Goal: Task Accomplishment & Management: Use online tool/utility

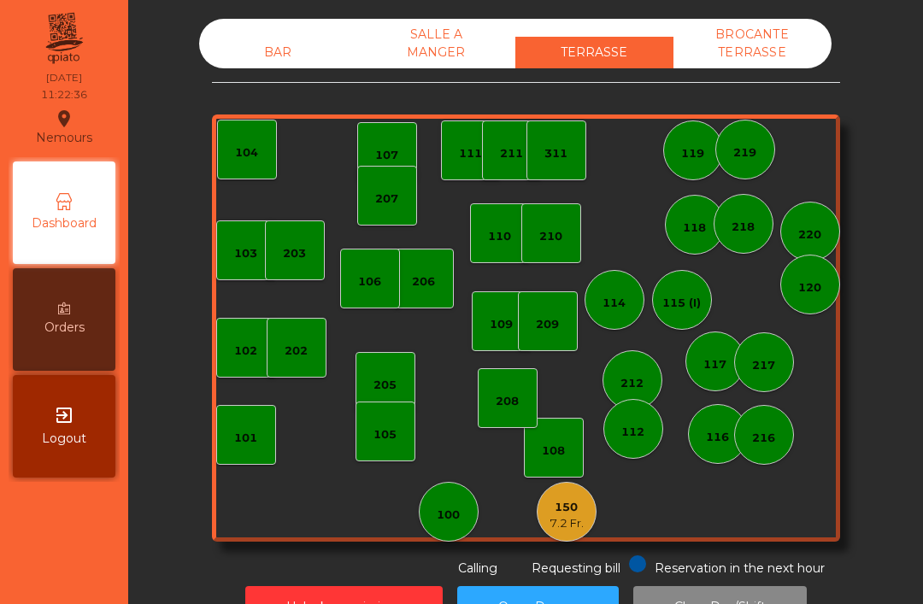
click at [261, 423] on div "101" at bounding box center [246, 435] width 60 height 60
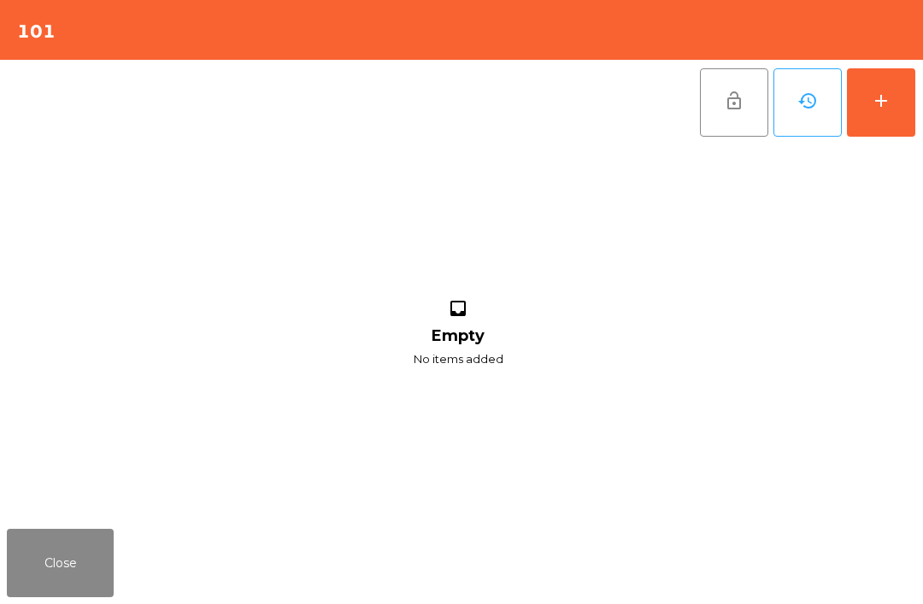
click at [852, 114] on button "add" at bounding box center [881, 102] width 68 height 68
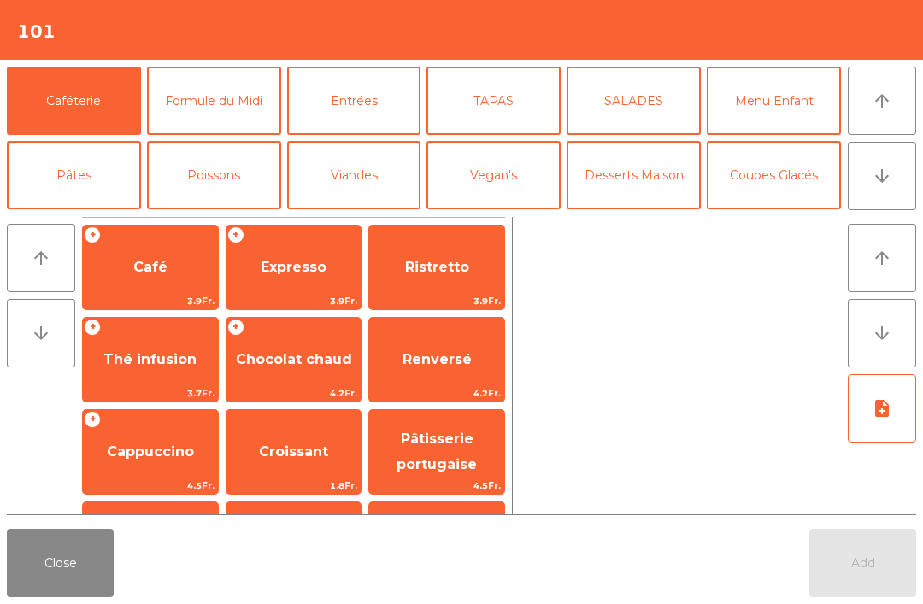
click at [289, 256] on span "Expresso" at bounding box center [293, 267] width 135 height 46
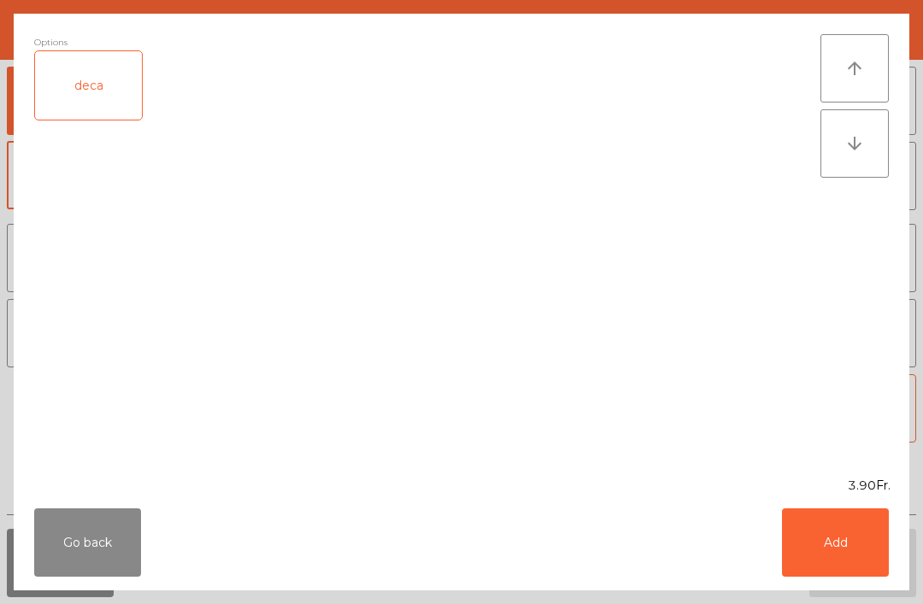
click at [872, 557] on button "Add" at bounding box center [835, 542] width 107 height 68
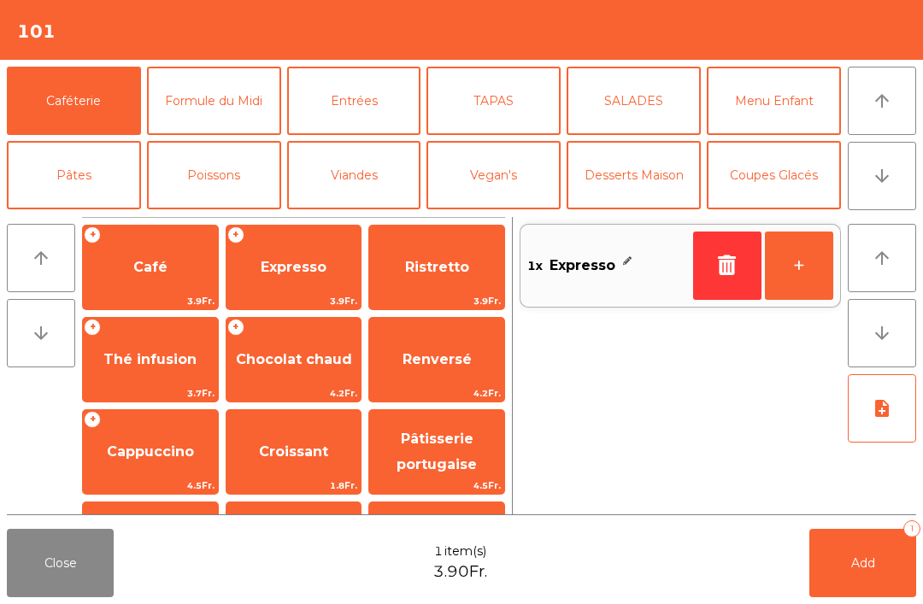
click at [831, 267] on button "+" at bounding box center [799, 266] width 68 height 68
click at [887, 591] on button "Add 2" at bounding box center [862, 563] width 107 height 68
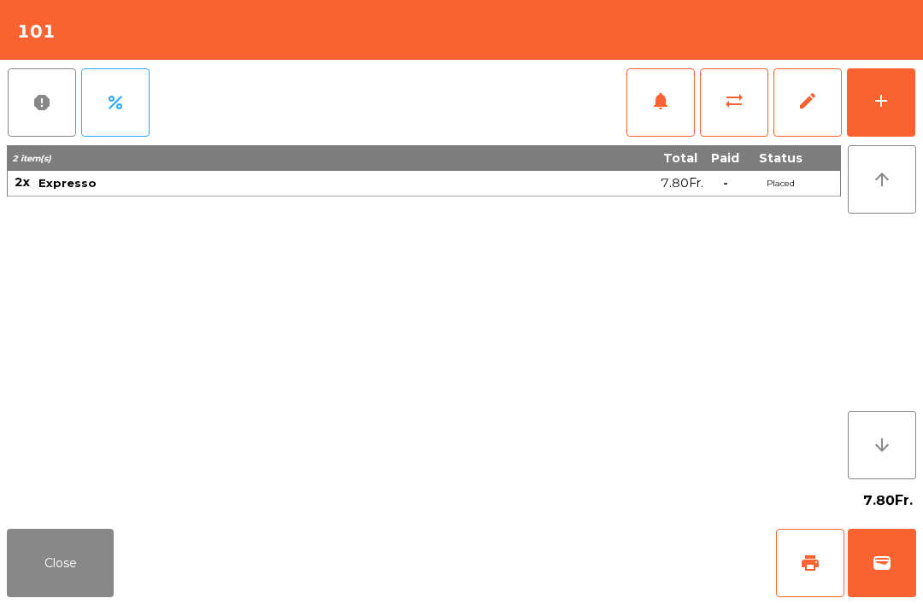
click at [796, 554] on button "print" at bounding box center [810, 563] width 68 height 68
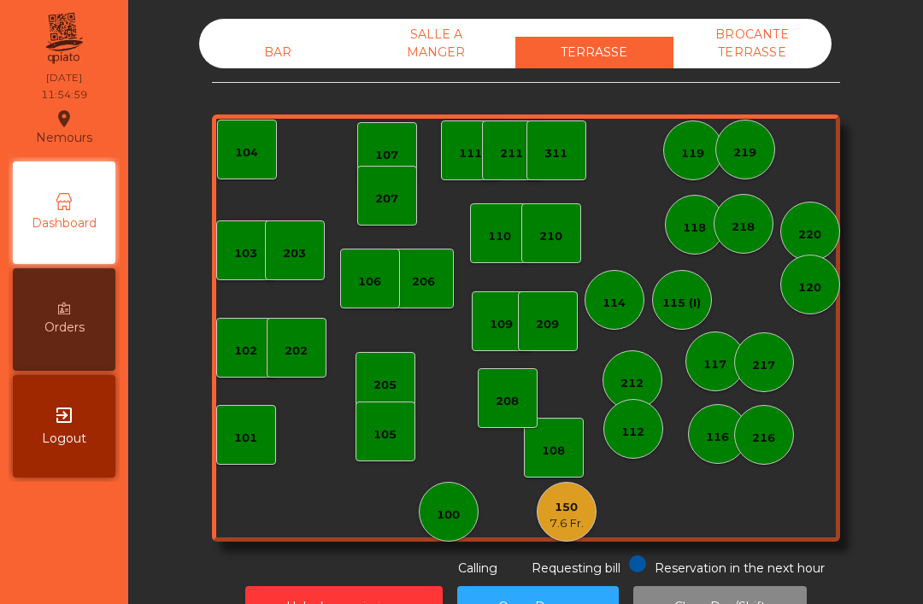
click at [589, 523] on div "150 7.6 Fr." at bounding box center [567, 512] width 60 height 60
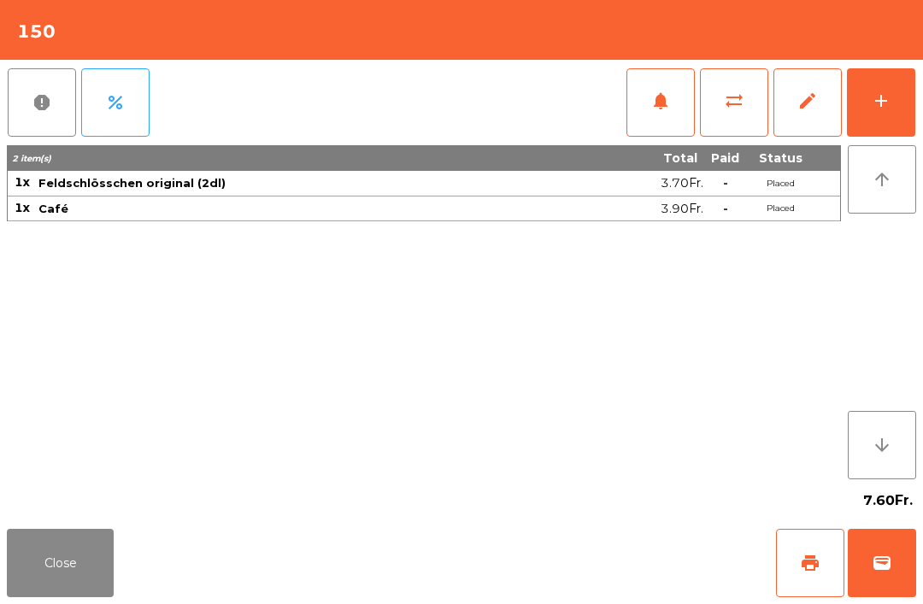
click at [910, 90] on button "add" at bounding box center [881, 102] width 68 height 68
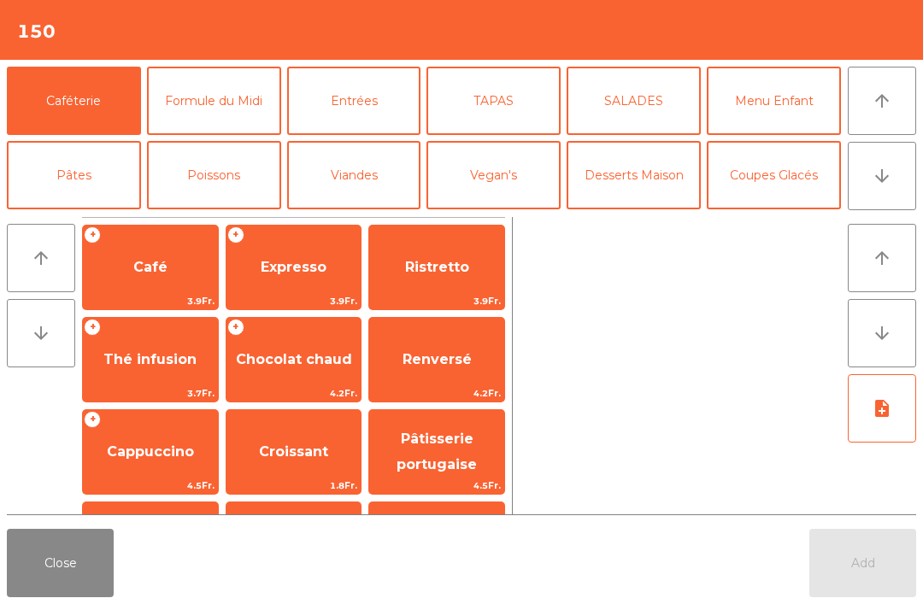
click at [151, 240] on div "+ Café 3.9Fr." at bounding box center [150, 267] width 137 height 85
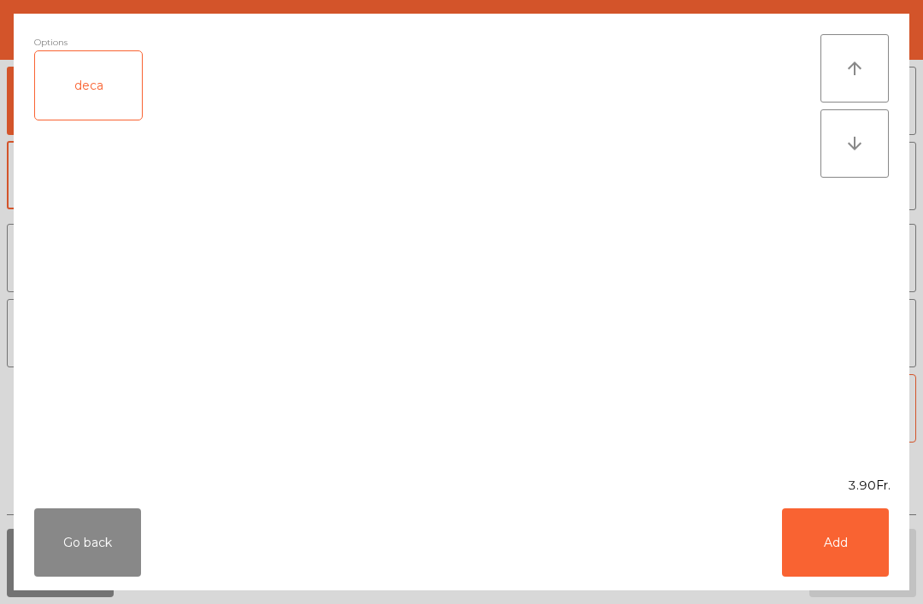
click at [857, 553] on button "Add" at bounding box center [835, 542] width 107 height 68
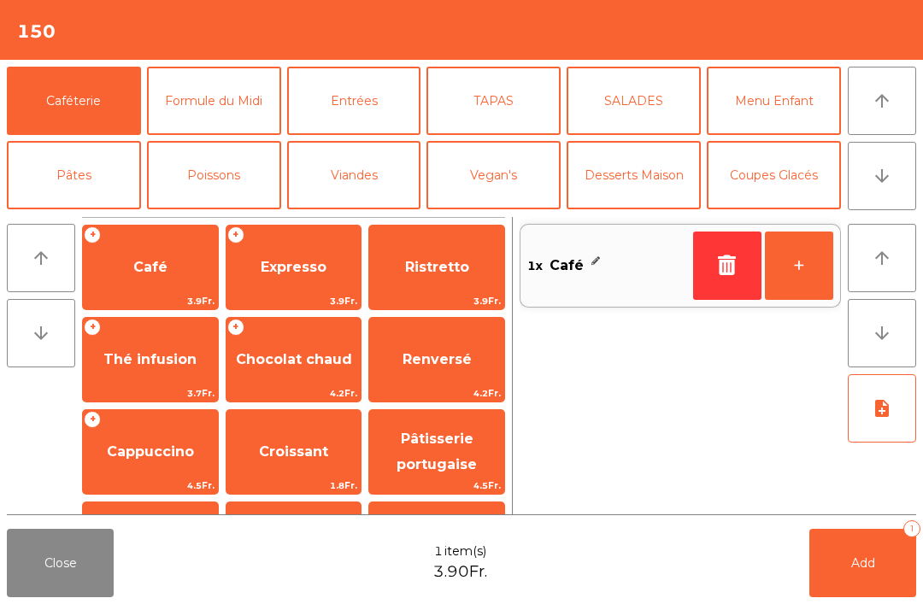
click at [857, 573] on button "Add 1" at bounding box center [862, 563] width 107 height 68
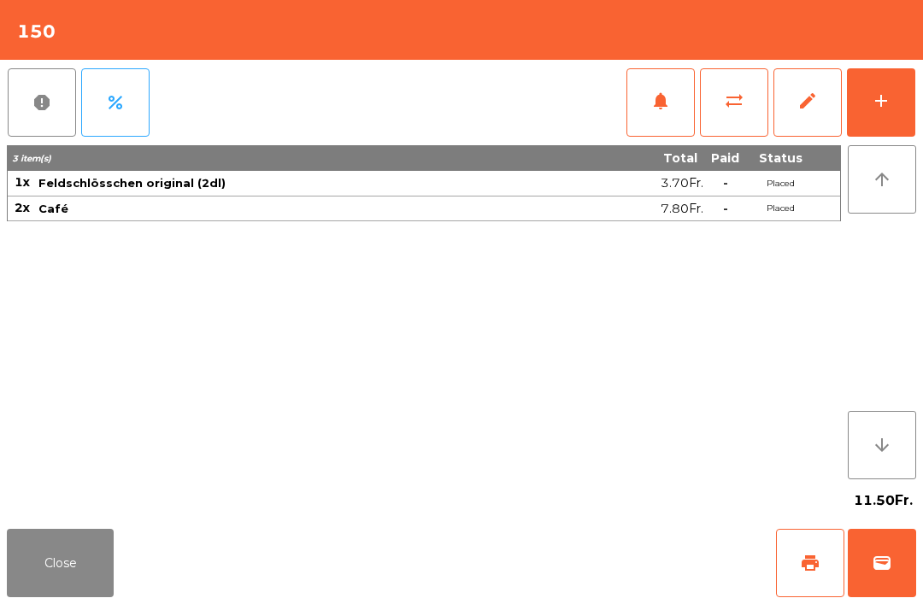
click at [8, 569] on button "Close" at bounding box center [60, 563] width 107 height 68
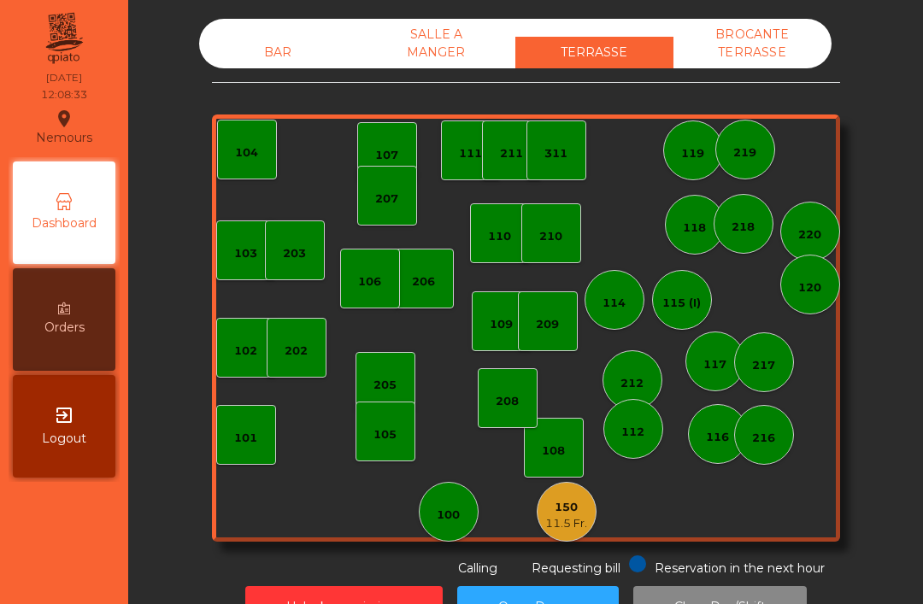
click at [252, 420] on div "101" at bounding box center [246, 435] width 60 height 60
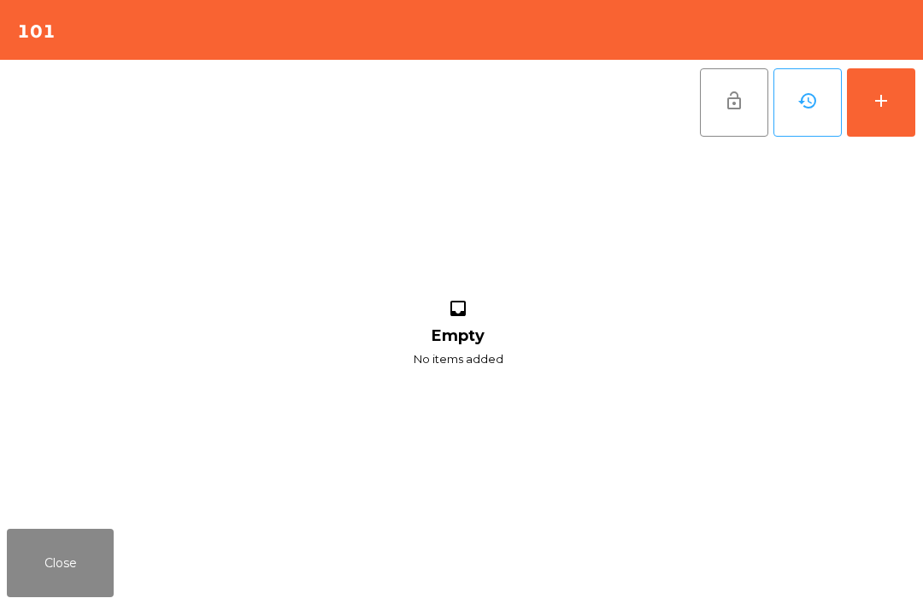
click at [865, 131] on button "add" at bounding box center [881, 102] width 68 height 68
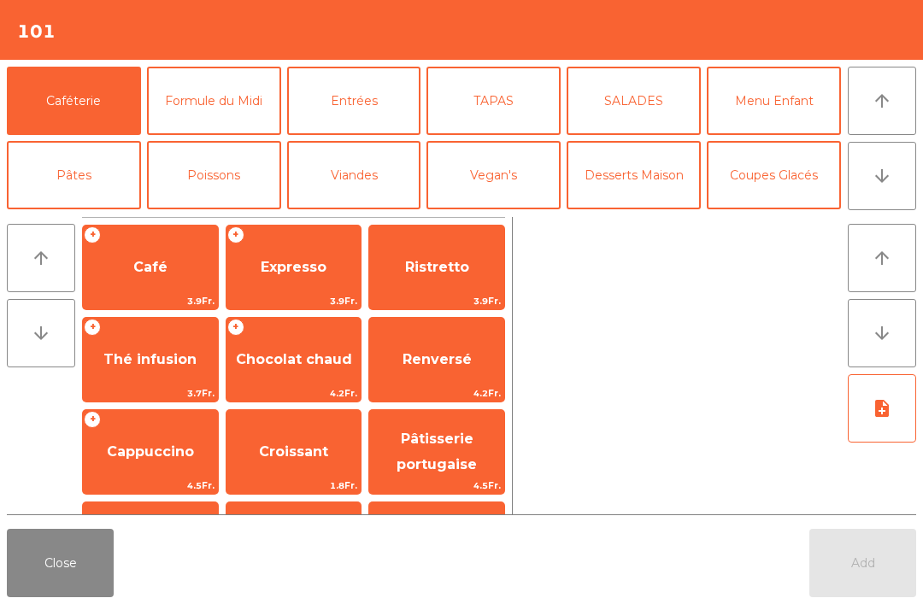
click at [163, 232] on div "+ Café 3.9Fr." at bounding box center [150, 267] width 137 height 85
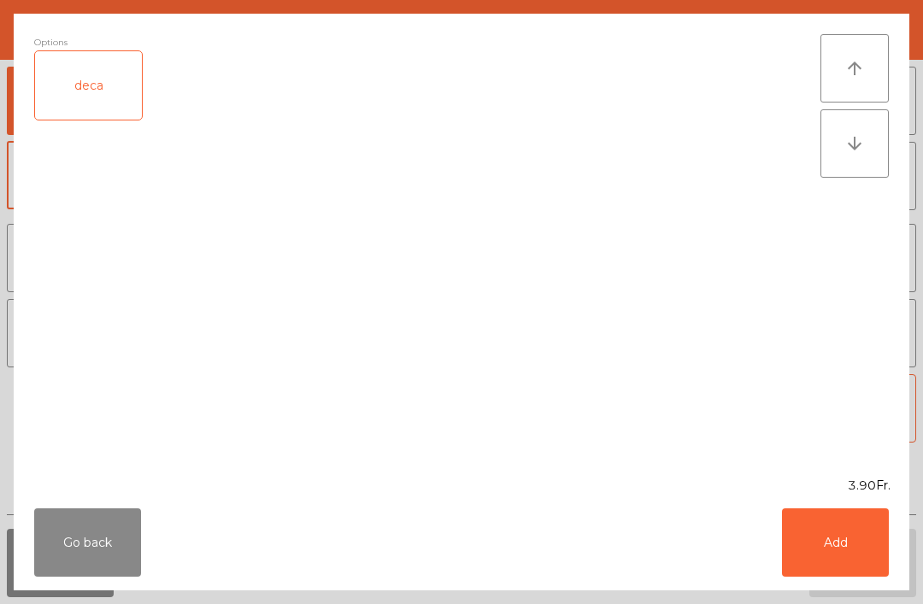
click at [859, 544] on button "Add" at bounding box center [835, 542] width 107 height 68
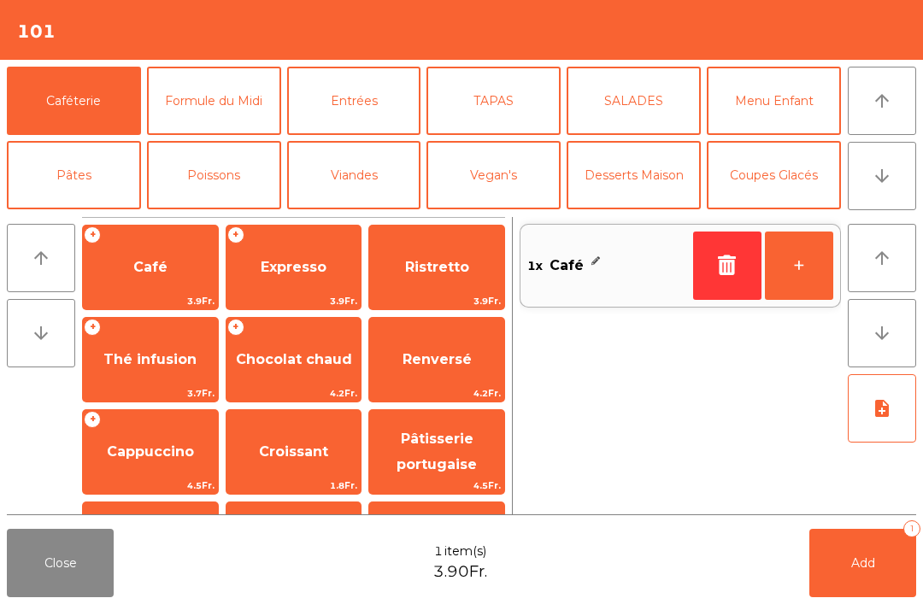
click at [92, 215] on button "Mineral" at bounding box center [74, 249] width 134 height 68
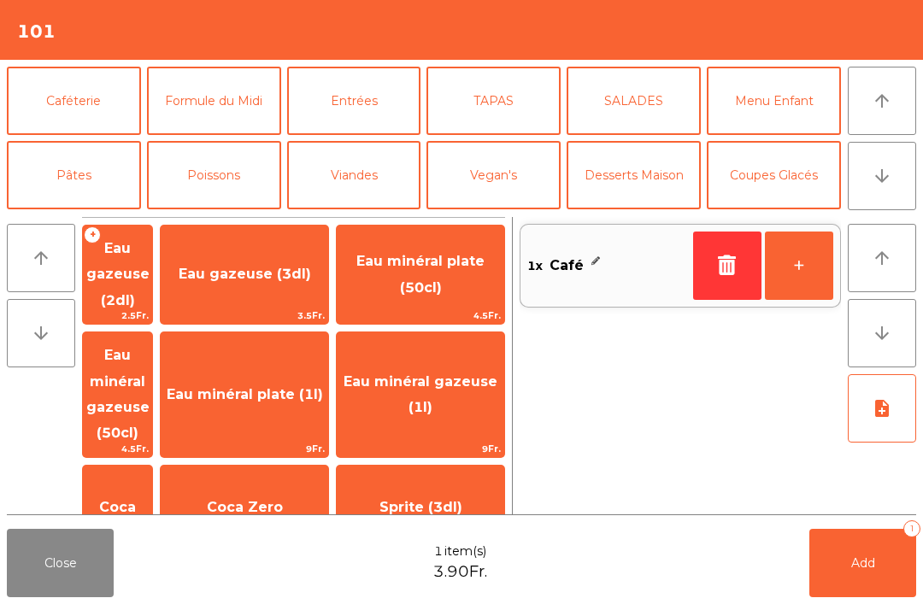
scroll to position [126, 0]
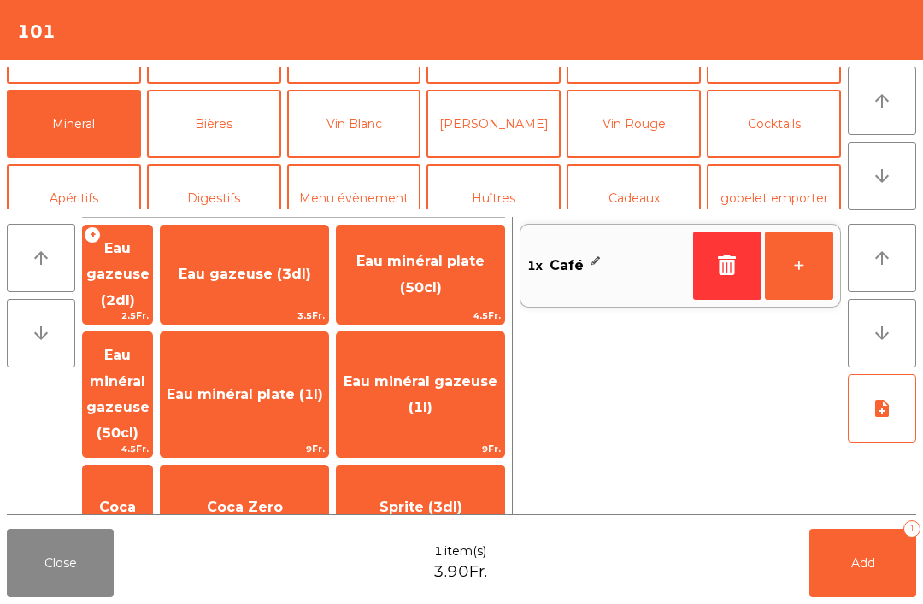
click at [150, 271] on span "Eau gazeuse (2dl)" at bounding box center [117, 274] width 63 height 68
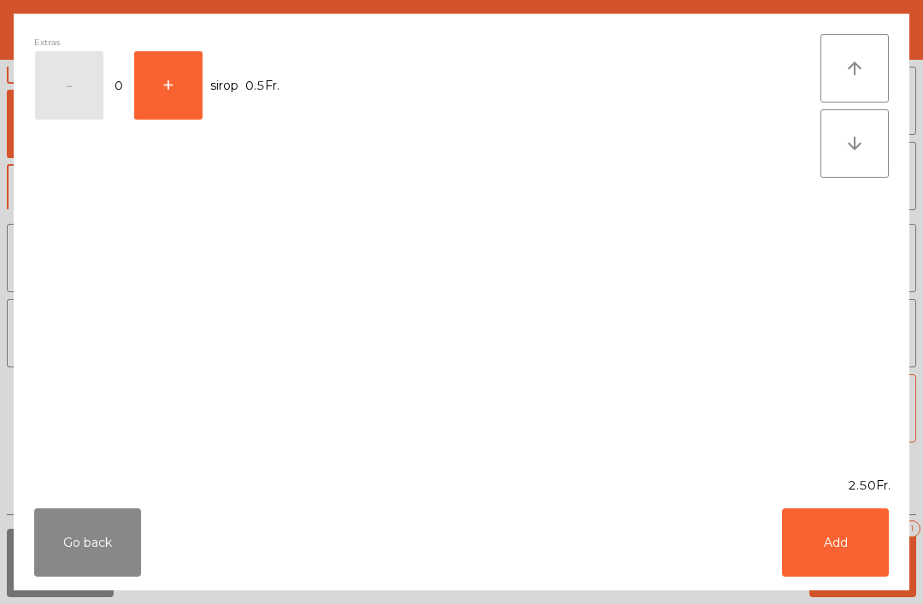
click at [844, 543] on button "Add" at bounding box center [835, 542] width 107 height 68
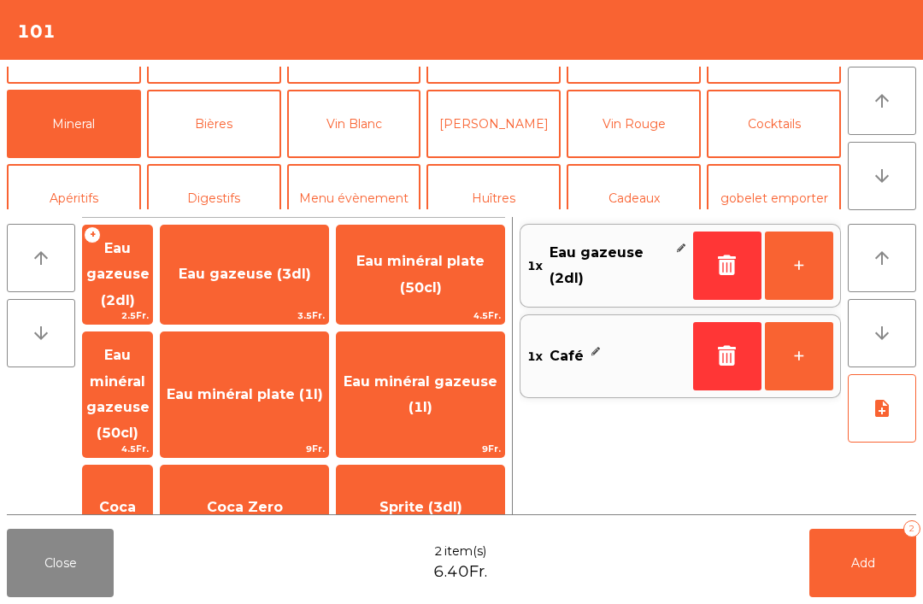
click at [865, 586] on button "Add 2" at bounding box center [862, 563] width 107 height 68
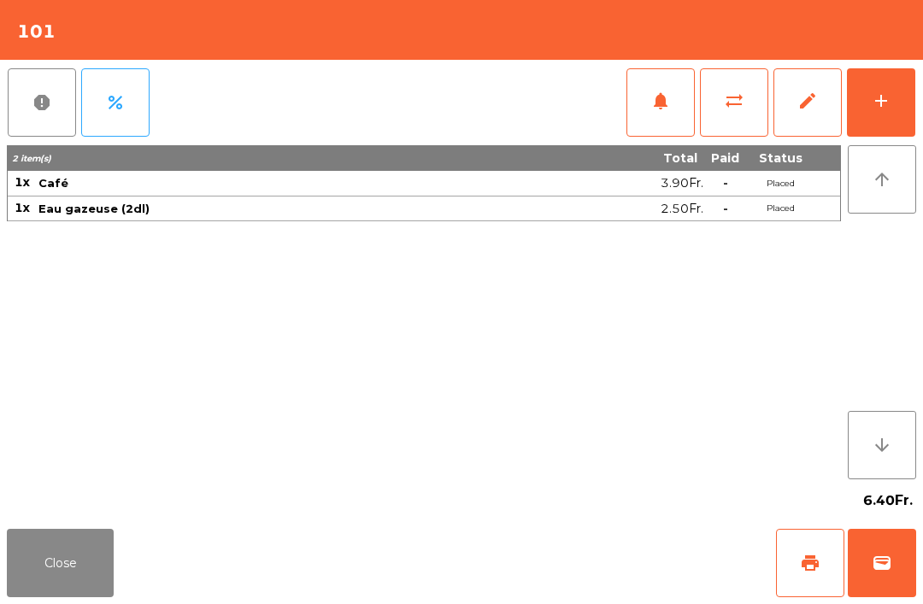
click at [12, 552] on button "Close" at bounding box center [60, 563] width 107 height 68
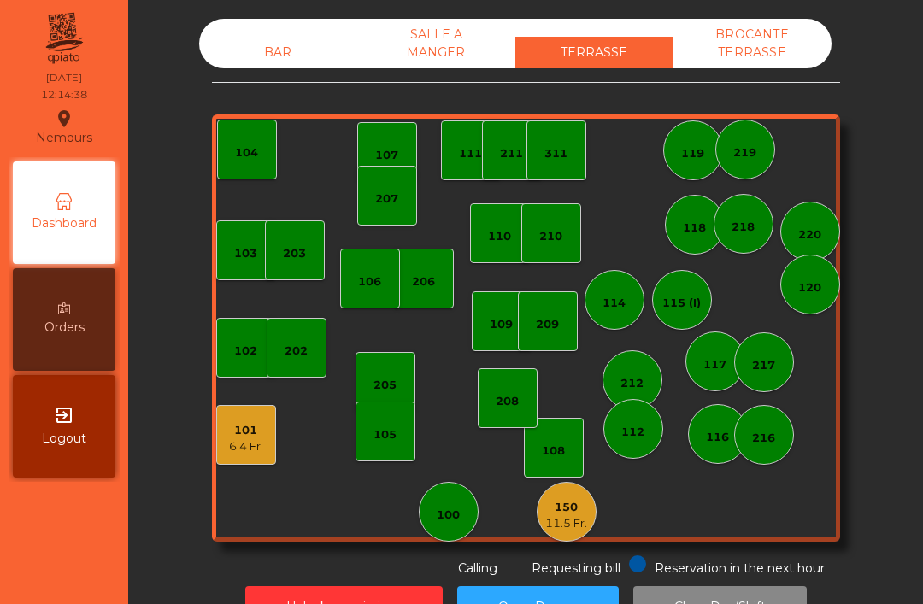
click at [578, 519] on div "11.5 Fr." at bounding box center [566, 523] width 42 height 17
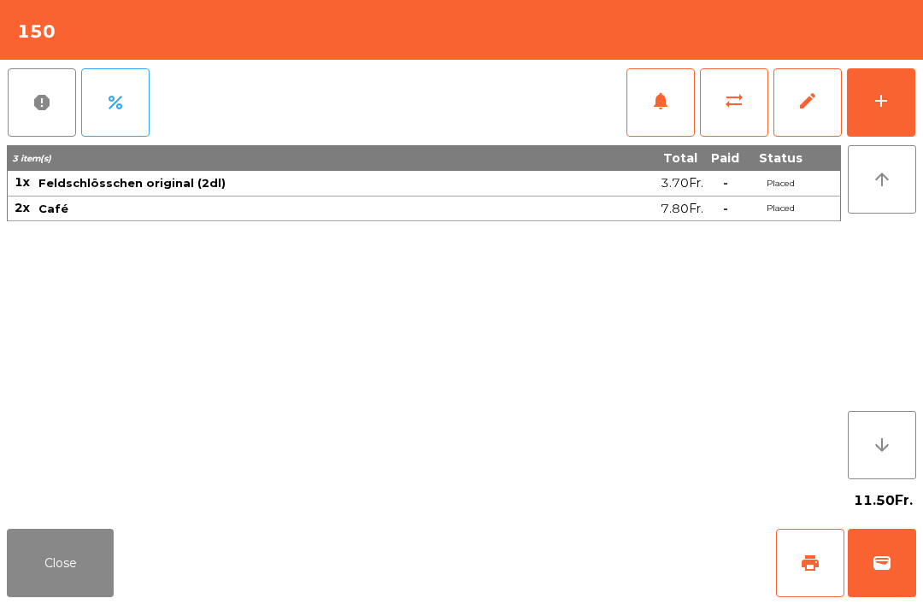
click at [793, 553] on button "print" at bounding box center [810, 563] width 68 height 68
click at [897, 573] on button "wallet" at bounding box center [882, 563] width 68 height 68
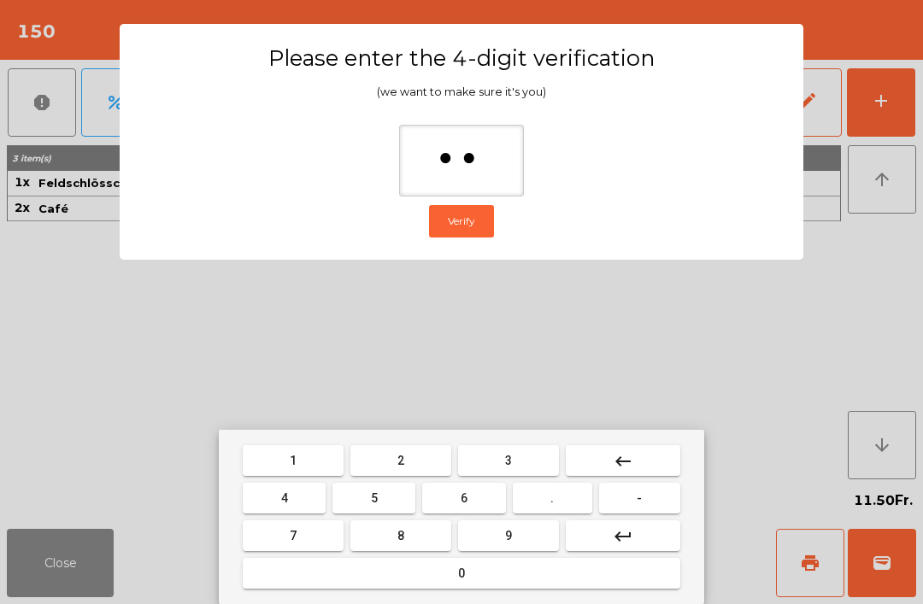
type input "***"
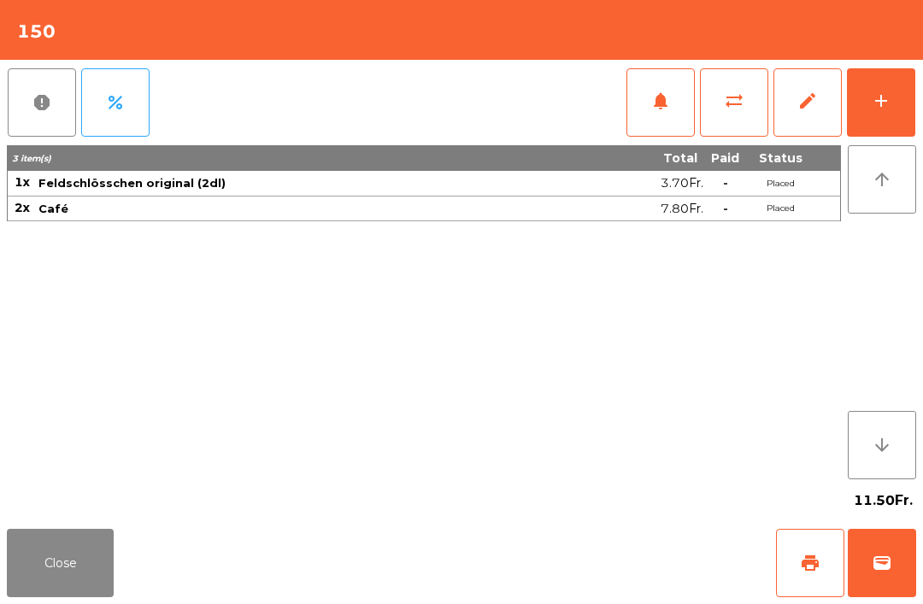
click at [575, 560] on div "Close print wallet" at bounding box center [461, 563] width 923 height 82
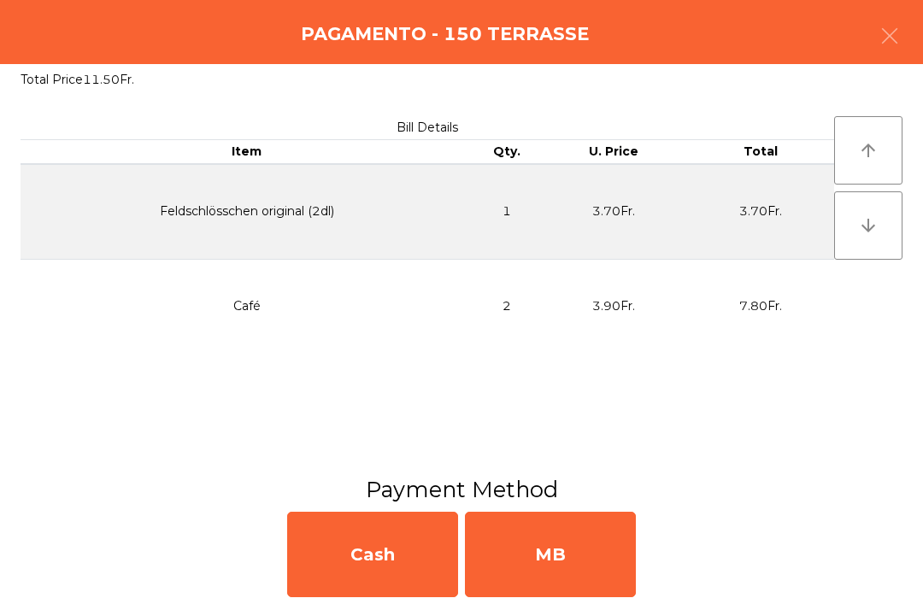
click at [560, 554] on div "MB" at bounding box center [550, 554] width 171 height 85
click at [559, 554] on div "No" at bounding box center [550, 554] width 171 height 85
click at [570, 569] on div "No" at bounding box center [550, 554] width 171 height 85
click at [558, 545] on div "No" at bounding box center [550, 554] width 171 height 85
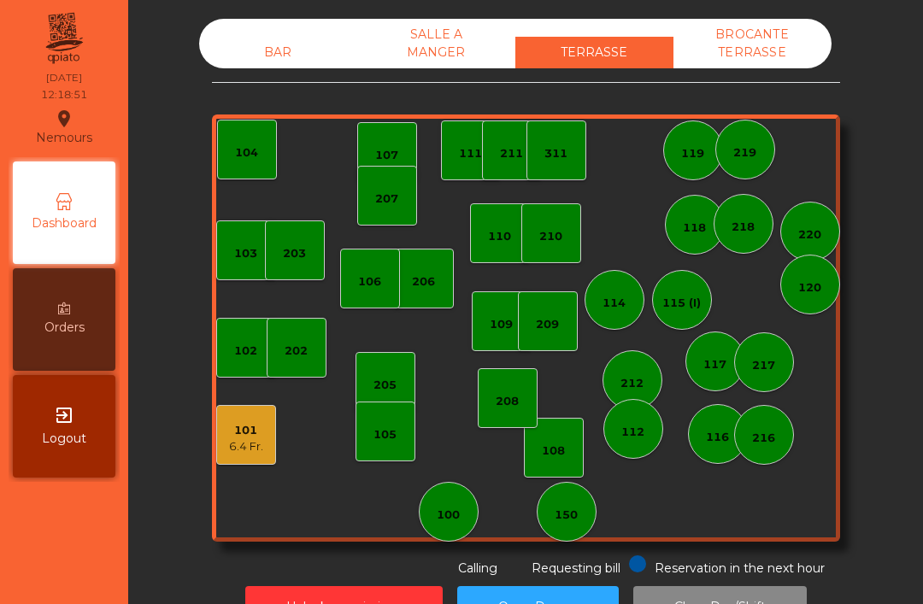
click at [255, 40] on div "BAR" at bounding box center [278, 53] width 158 height 32
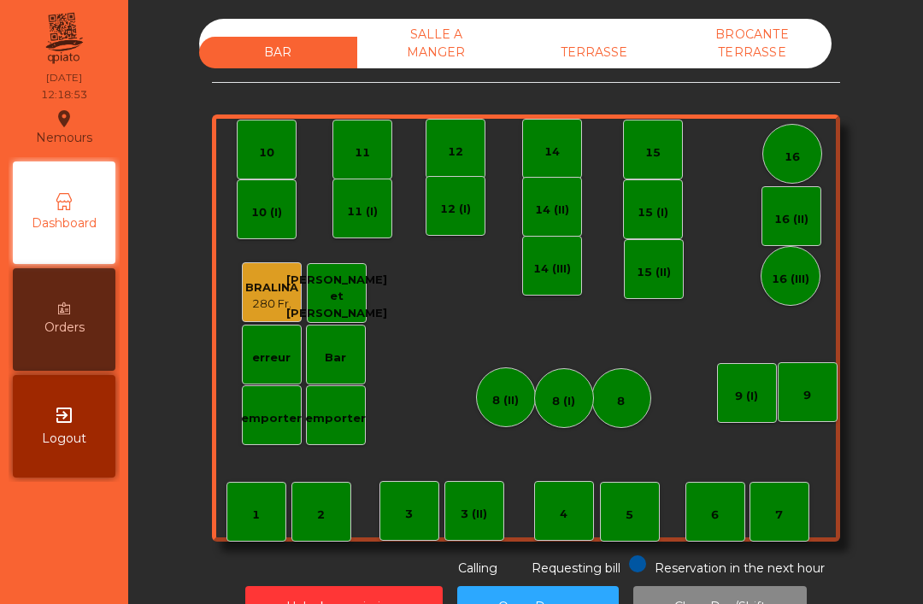
click at [812, 145] on div "16" at bounding box center [792, 154] width 60 height 60
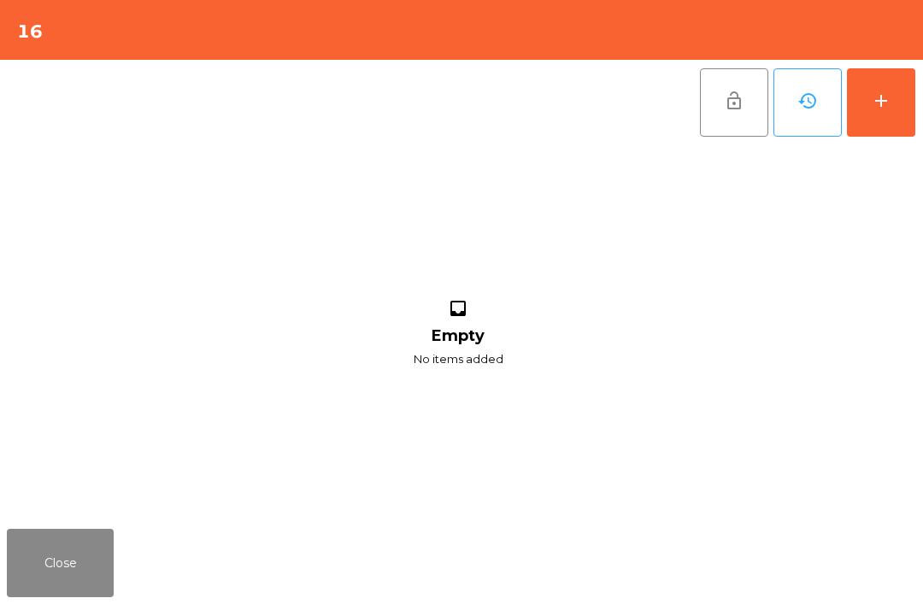
click at [888, 96] on div "add" at bounding box center [881, 101] width 21 height 21
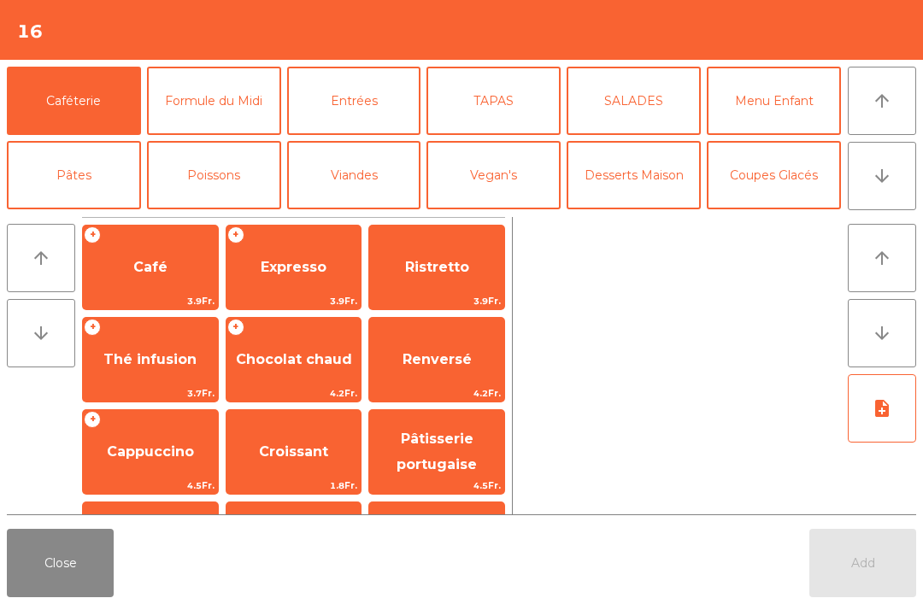
click at [891, 173] on icon "arrow_downward" at bounding box center [881, 176] width 21 height 21
click at [775, 215] on button "Cocktails" at bounding box center [774, 249] width 134 height 68
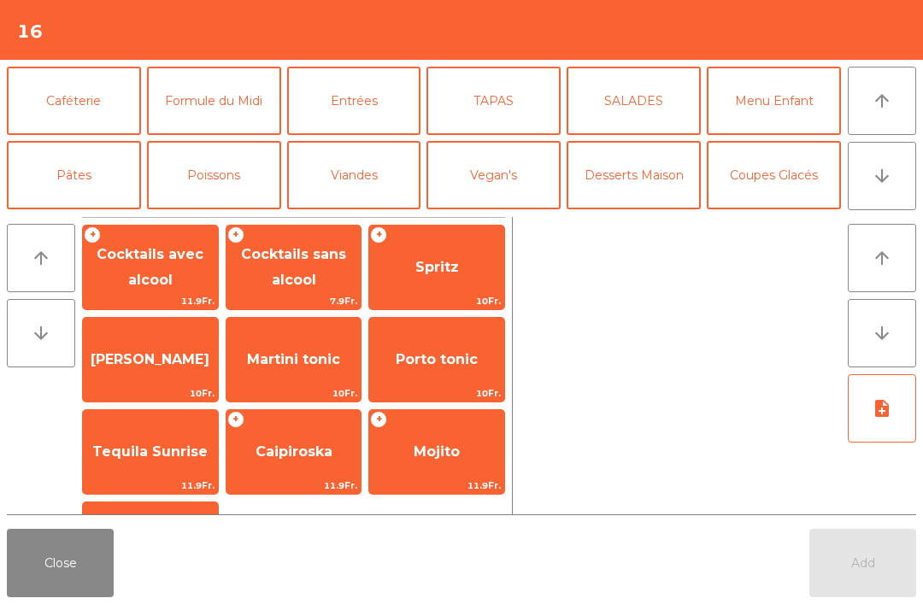
click at [310, 271] on span "Cocktails sans alcool" at bounding box center [293, 267] width 105 height 42
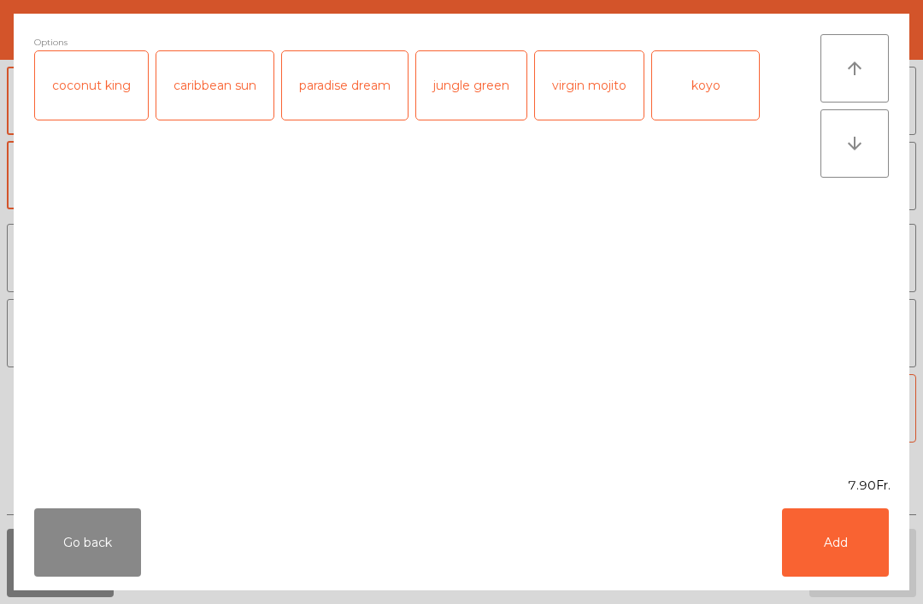
scroll to position [149, 0]
click at [848, 540] on button "Add" at bounding box center [835, 542] width 107 height 68
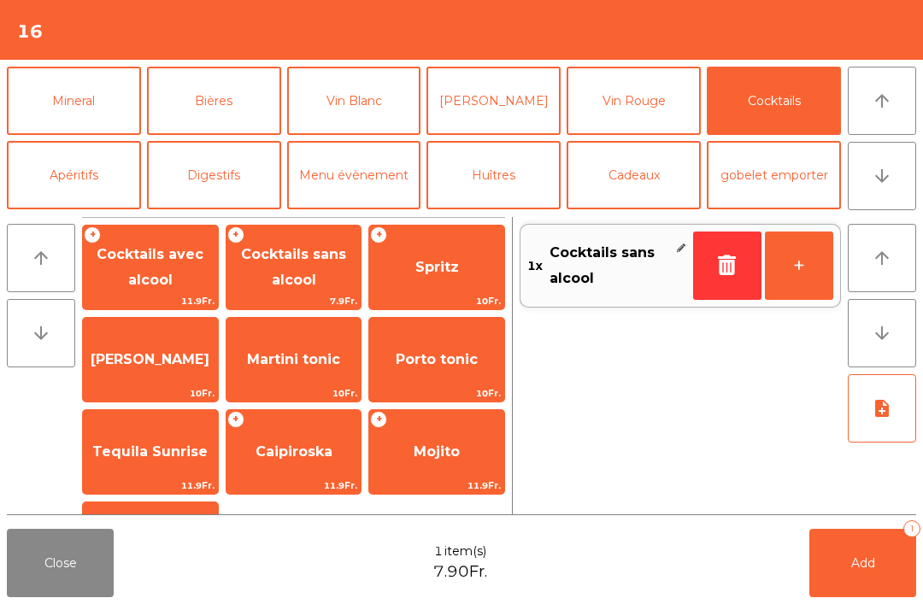
click at [128, 89] on button "Mineral" at bounding box center [74, 101] width 134 height 68
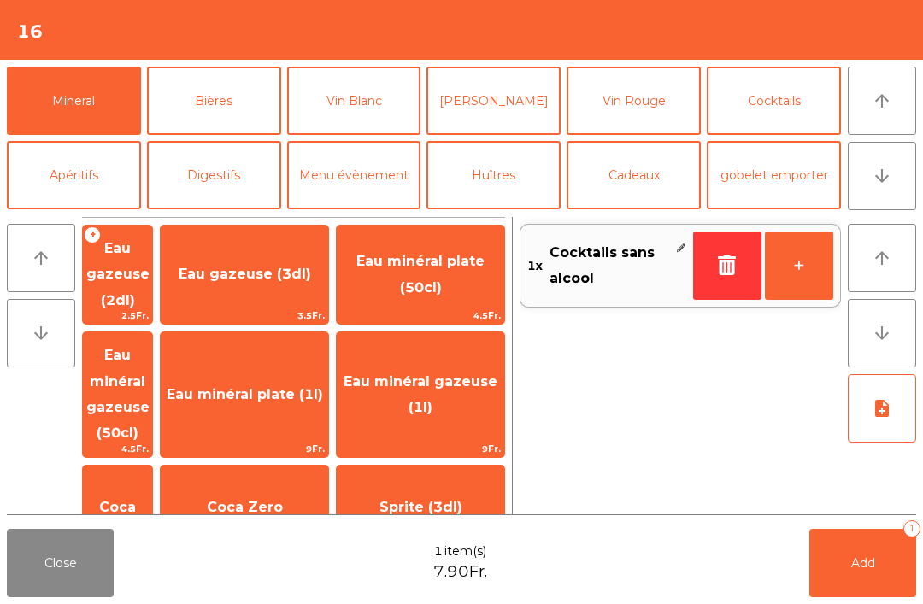
click at [290, 598] on span "Thé froid (3dl)" at bounding box center [245, 606] width 108 height 16
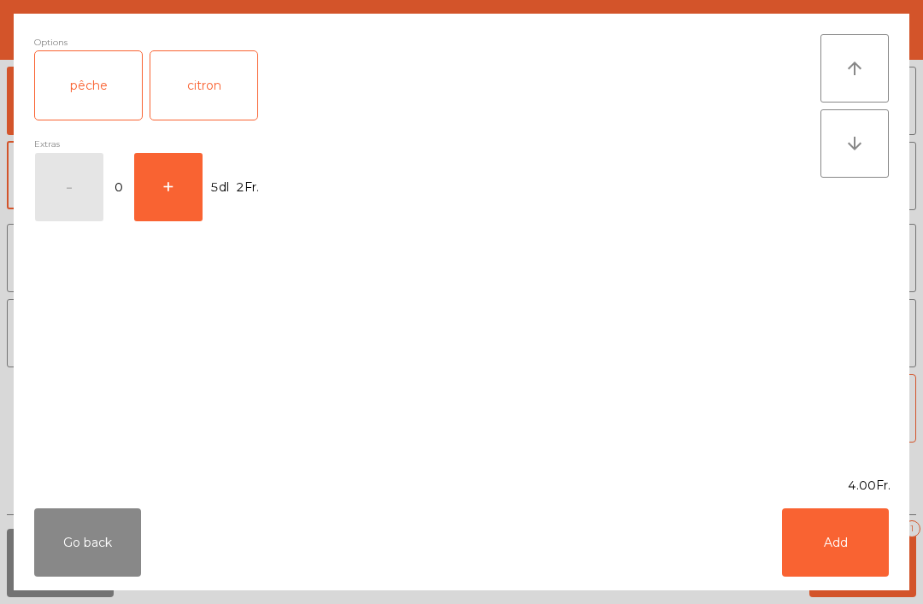
click at [865, 532] on button "Add" at bounding box center [835, 542] width 107 height 68
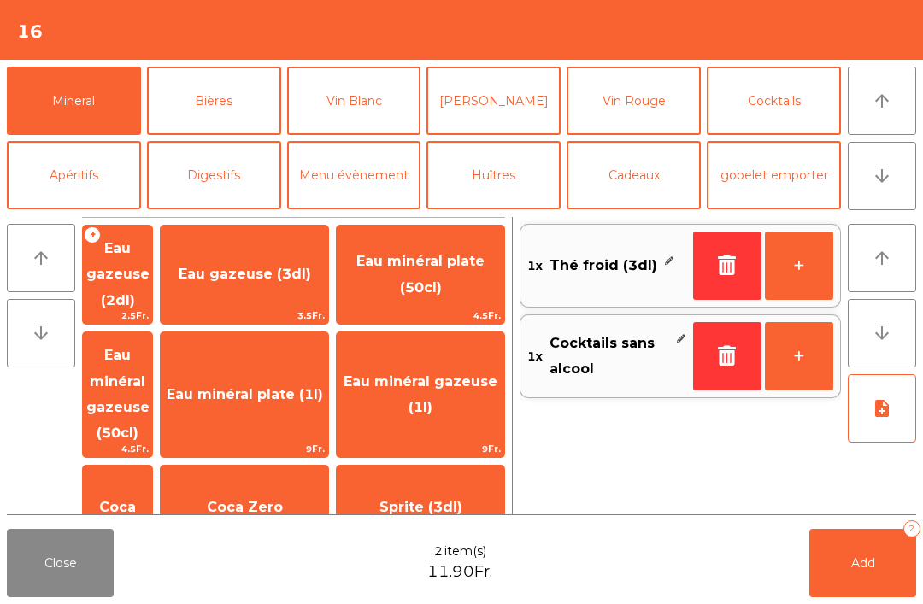
click at [889, 566] on button "Add 2" at bounding box center [862, 563] width 107 height 68
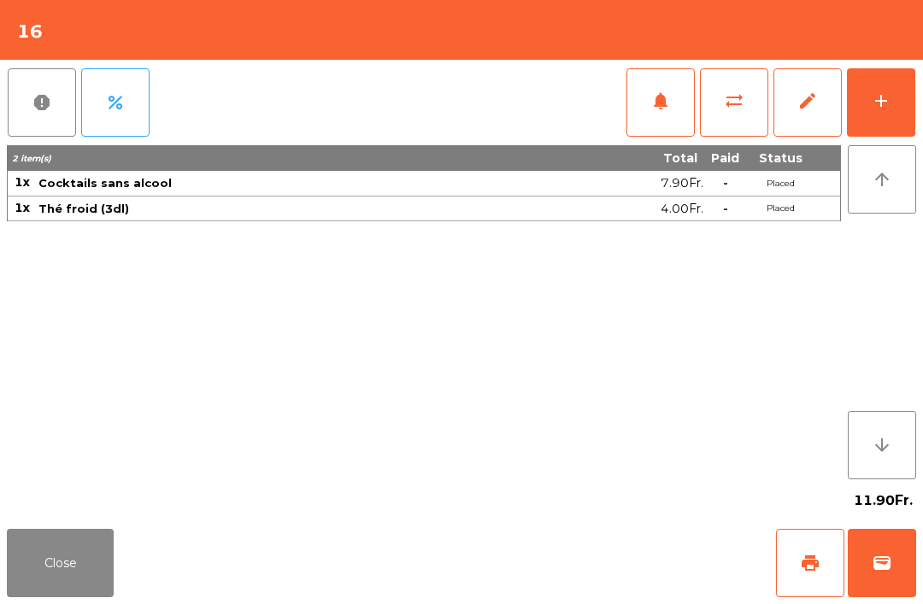
click at [79, 566] on button "Close" at bounding box center [60, 563] width 107 height 68
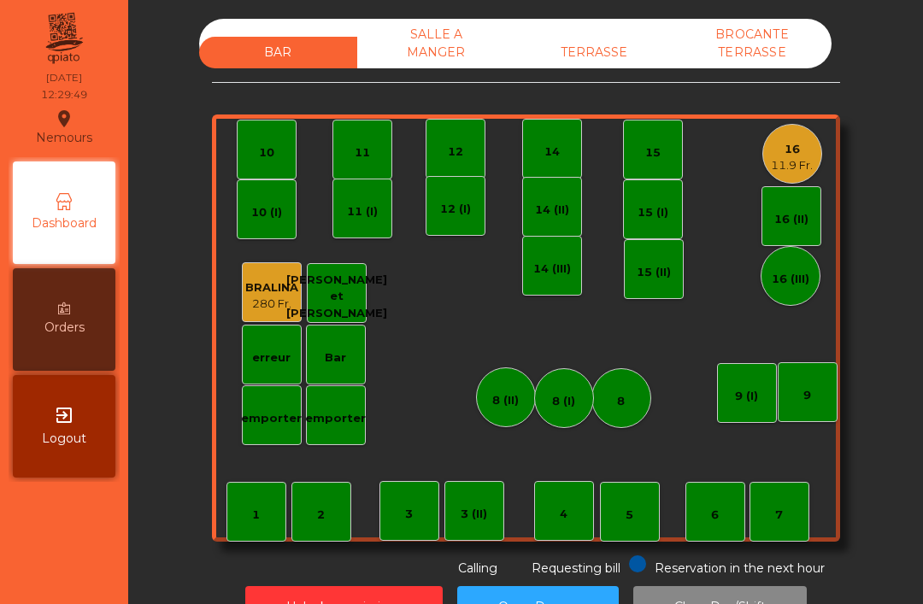
click at [778, 179] on div "16 11.9 Fr." at bounding box center [792, 154] width 60 height 60
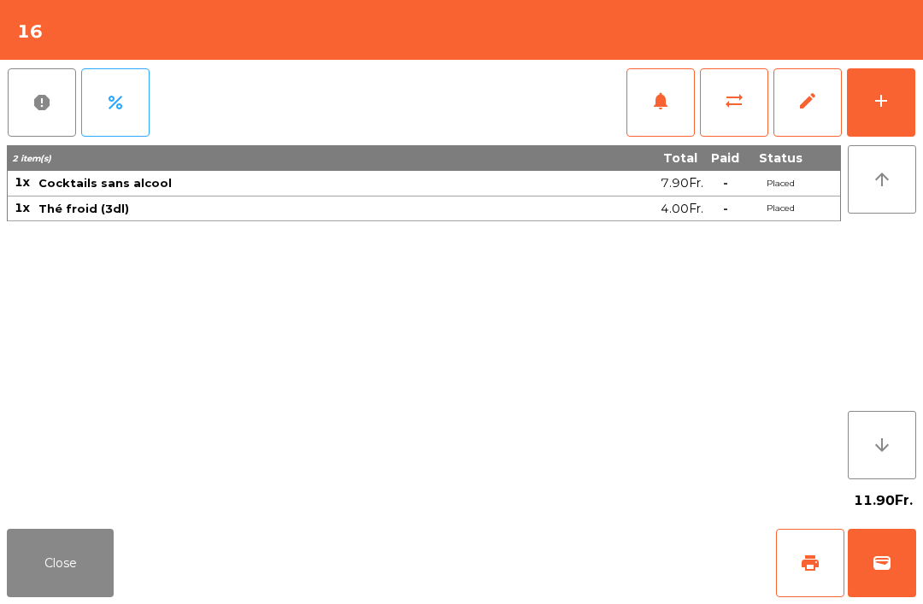
click at [910, 85] on button "add" at bounding box center [881, 102] width 68 height 68
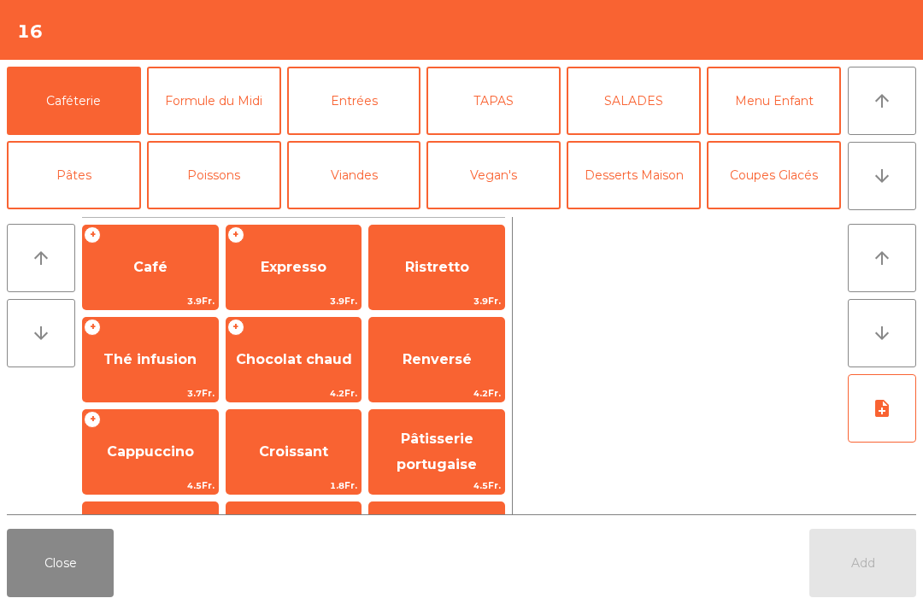
click at [49, 215] on button "Mineral" at bounding box center [74, 249] width 134 height 68
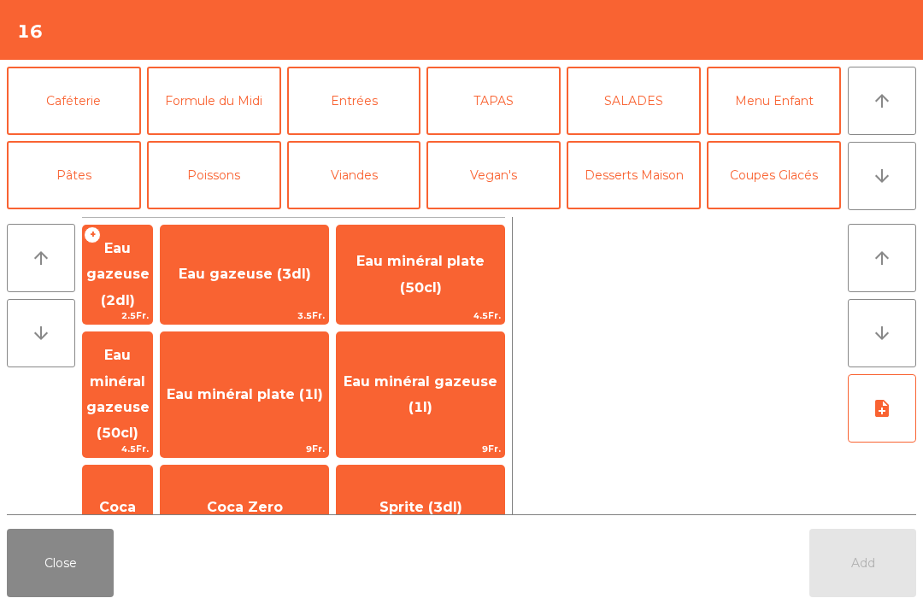
scroll to position [72, 0]
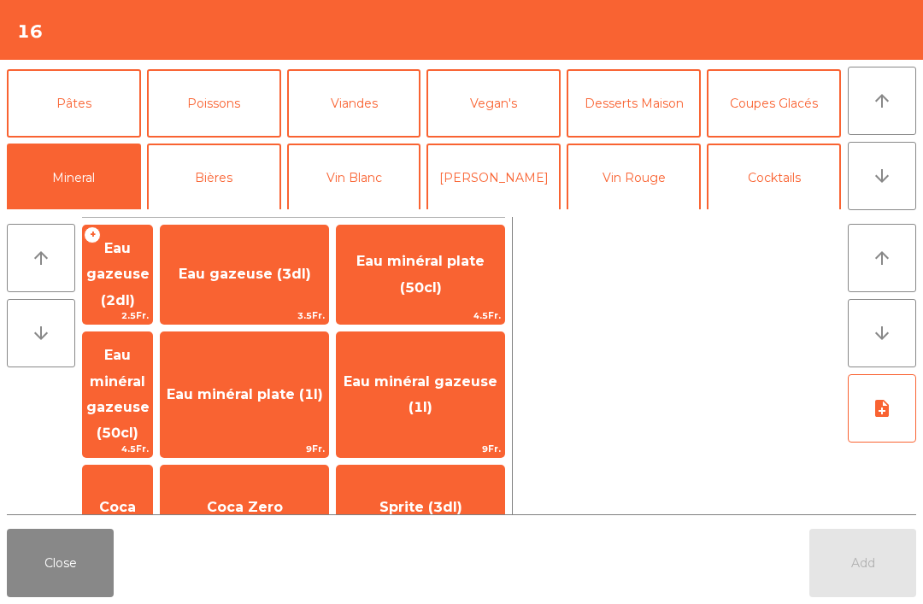
click at [88, 218] on button "Apéritifs" at bounding box center [74, 252] width 134 height 68
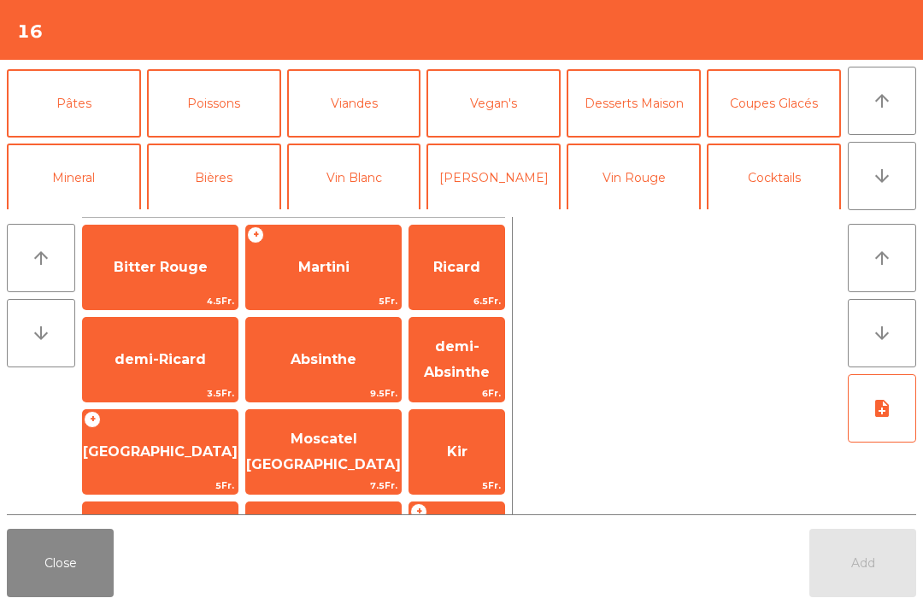
click at [146, 283] on span "Bitter Rouge" at bounding box center [160, 267] width 155 height 46
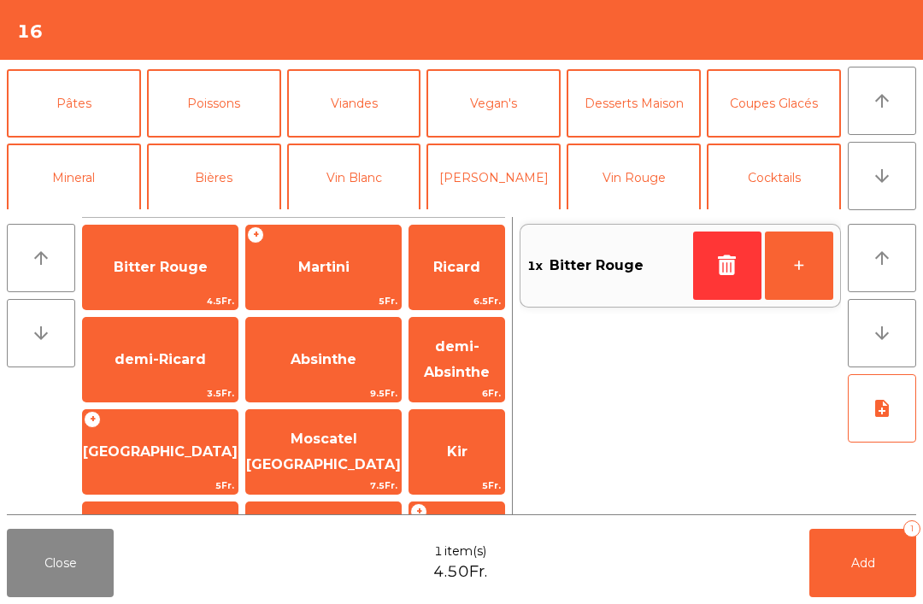
click at [858, 567] on span "Add" at bounding box center [863, 562] width 24 height 15
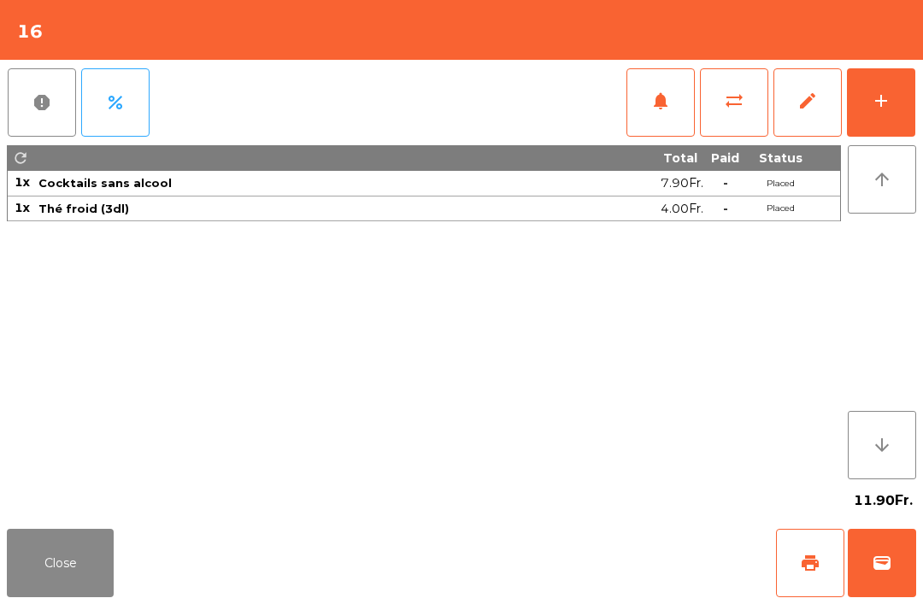
click at [31, 596] on button "Close" at bounding box center [60, 563] width 107 height 68
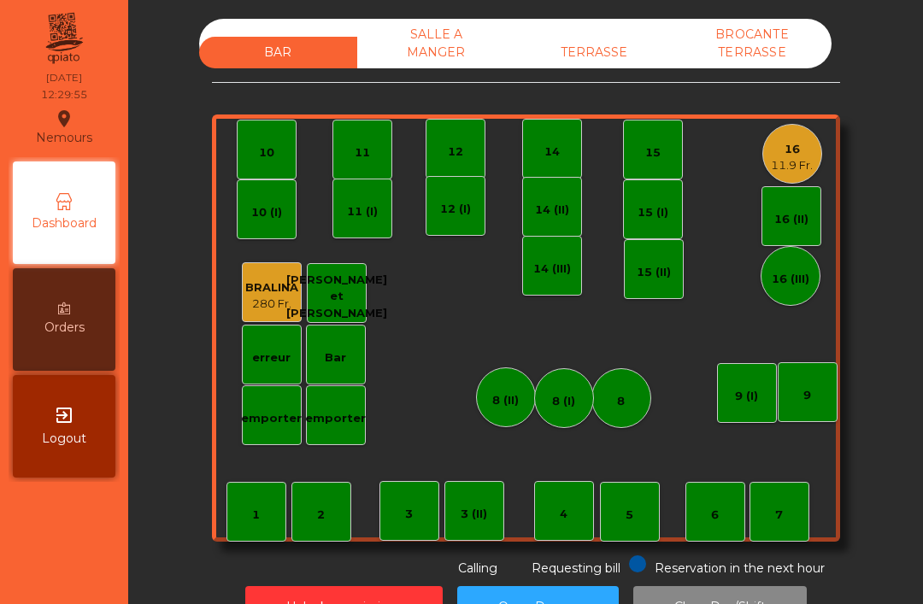
click at [601, 65] on div "TERRASSE" at bounding box center [594, 53] width 158 height 32
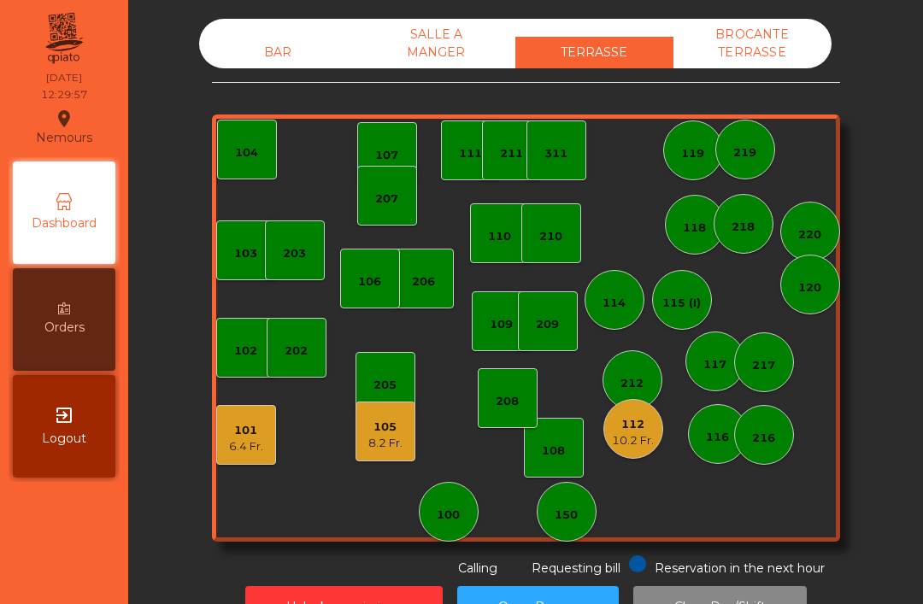
click at [249, 461] on div "101 6.4 Fr." at bounding box center [246, 435] width 60 height 60
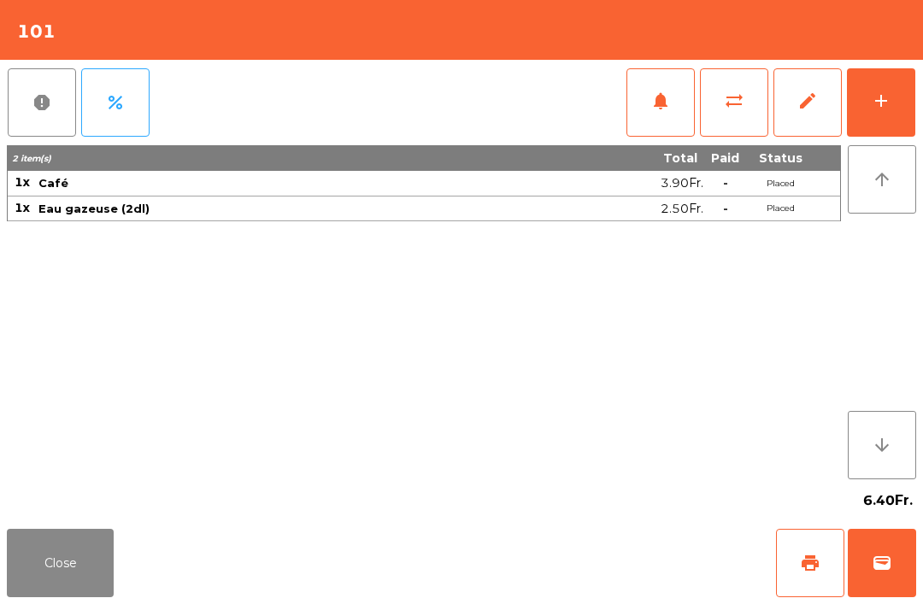
click at [808, 560] on span "print" at bounding box center [810, 563] width 21 height 21
click at [24, 580] on button "Close" at bounding box center [60, 563] width 107 height 68
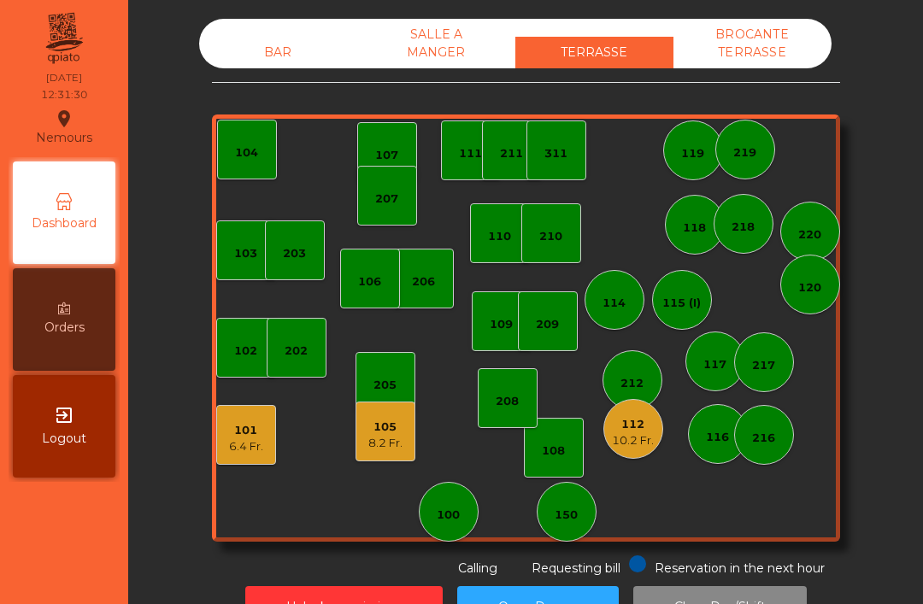
click at [254, 456] on div "101 6.4 Fr." at bounding box center [246, 435] width 60 height 60
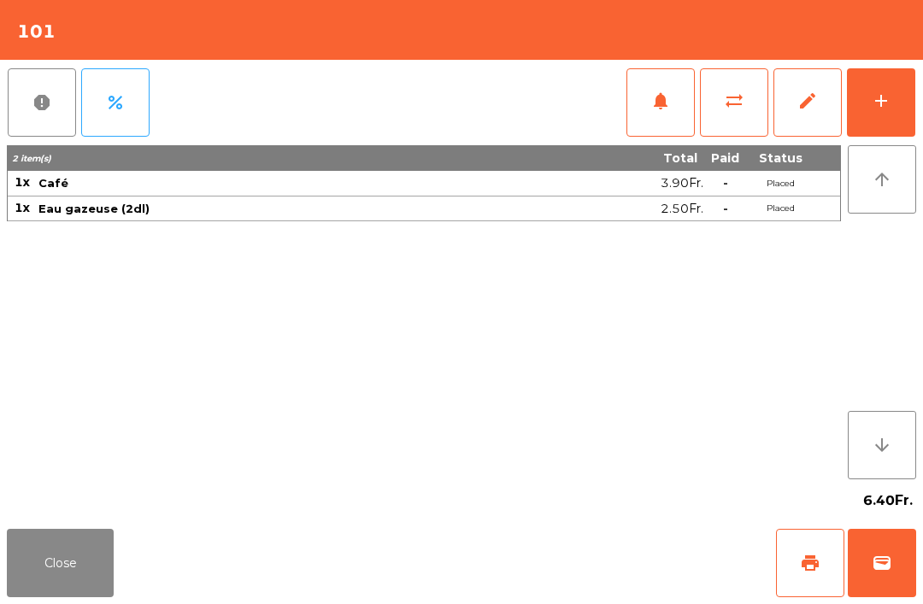
click at [877, 596] on button "wallet" at bounding box center [882, 563] width 68 height 68
click at [572, 572] on div "Close print wallet" at bounding box center [461, 563] width 923 height 82
click at [570, 566] on div "Close print wallet" at bounding box center [461, 563] width 923 height 82
click at [570, 565] on div "Close print wallet" at bounding box center [461, 563] width 923 height 82
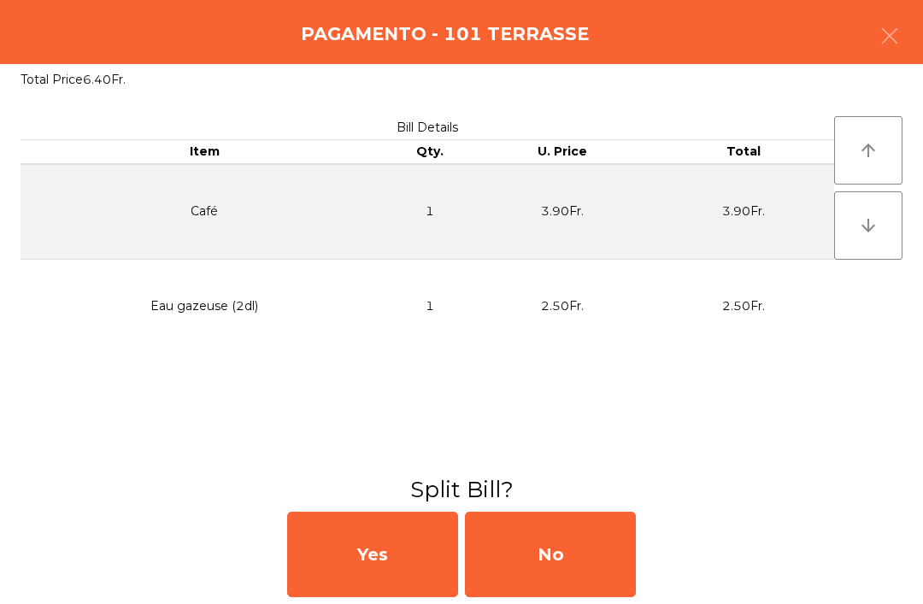
click at [606, 521] on div "No" at bounding box center [550, 554] width 171 height 85
click at [598, 480] on h3 "Payment Method" at bounding box center [461, 489] width 897 height 31
click at [577, 572] on div "MB" at bounding box center [550, 554] width 171 height 85
click at [554, 548] on div "No" at bounding box center [550, 554] width 171 height 85
click at [568, 572] on div "No" at bounding box center [550, 554] width 171 height 85
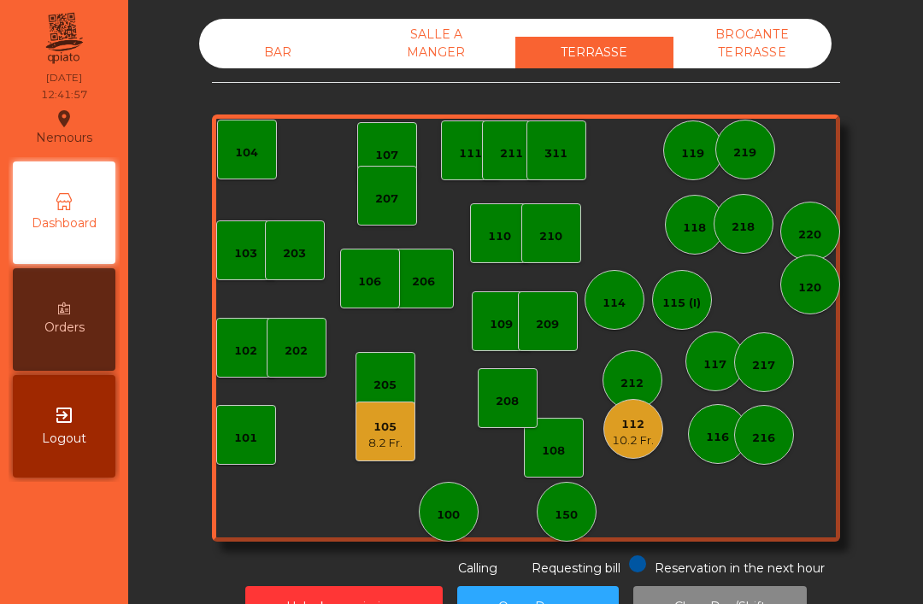
click at [292, 362] on div "202" at bounding box center [297, 348] width 60 height 60
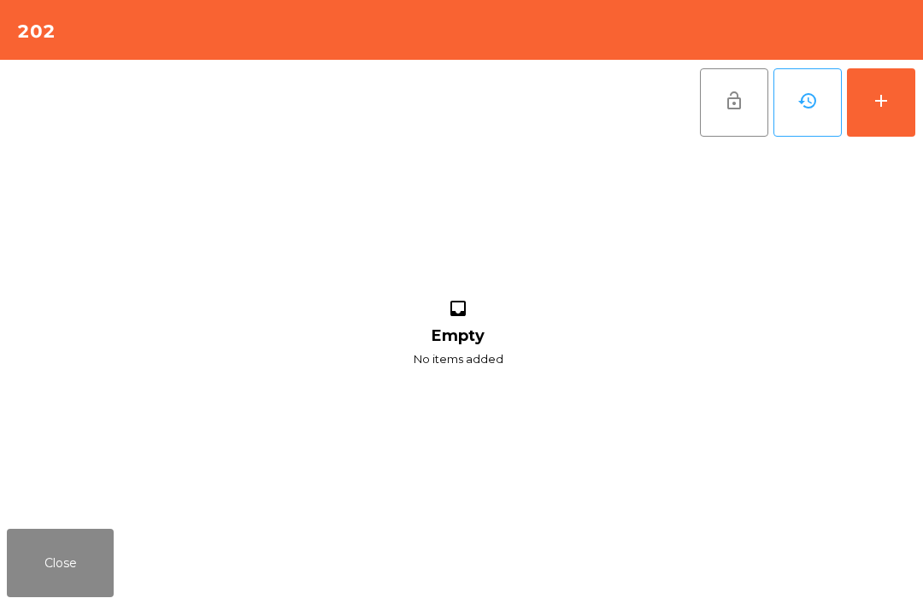
click at [896, 78] on button "add" at bounding box center [881, 102] width 68 height 68
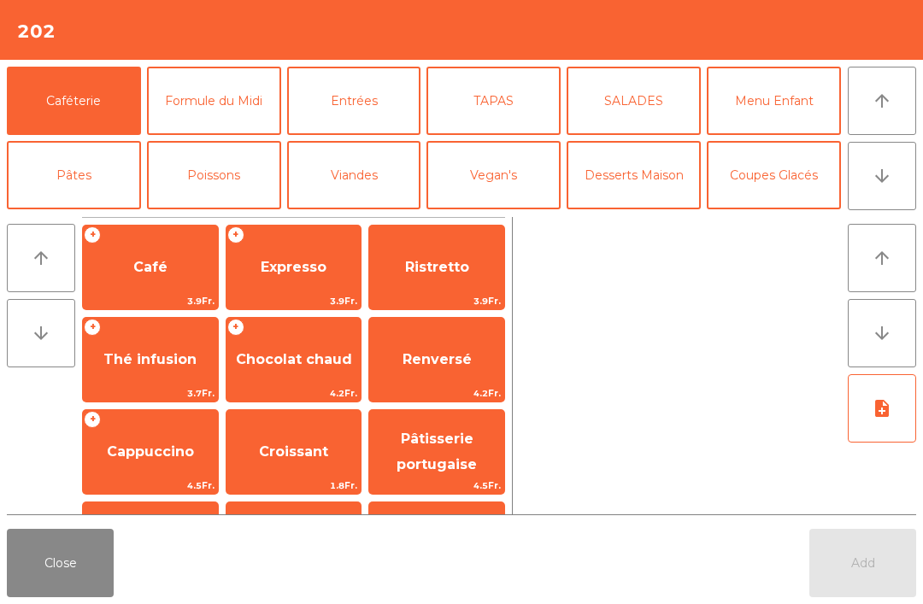
click at [875, 170] on icon "arrow_downward" at bounding box center [881, 176] width 21 height 21
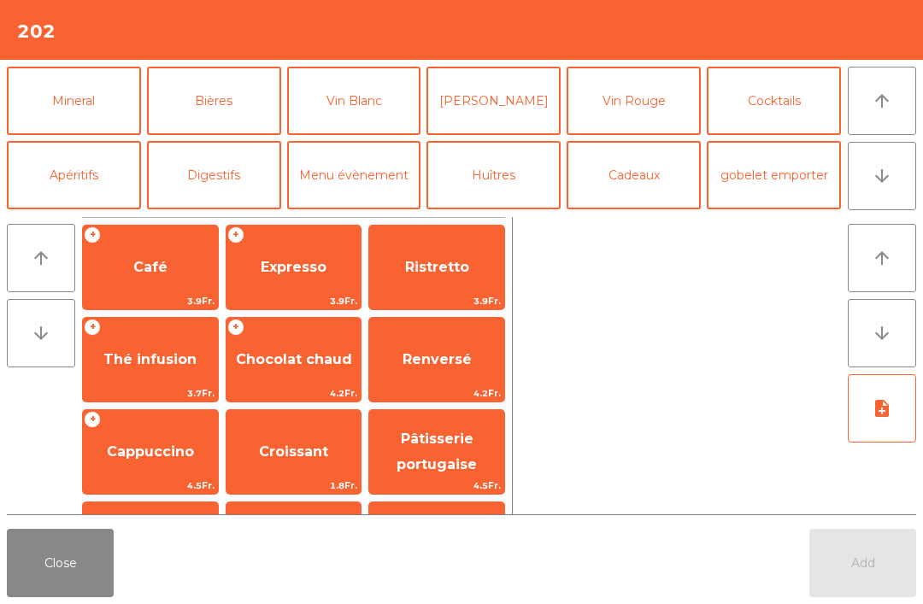
click at [97, 178] on button "Apéritifs" at bounding box center [74, 175] width 134 height 68
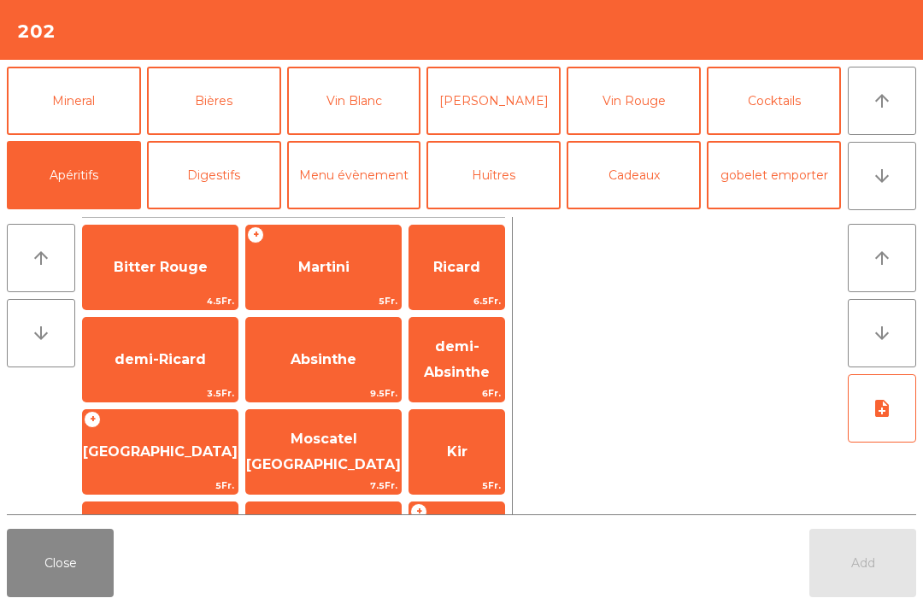
scroll to position [173, 0]
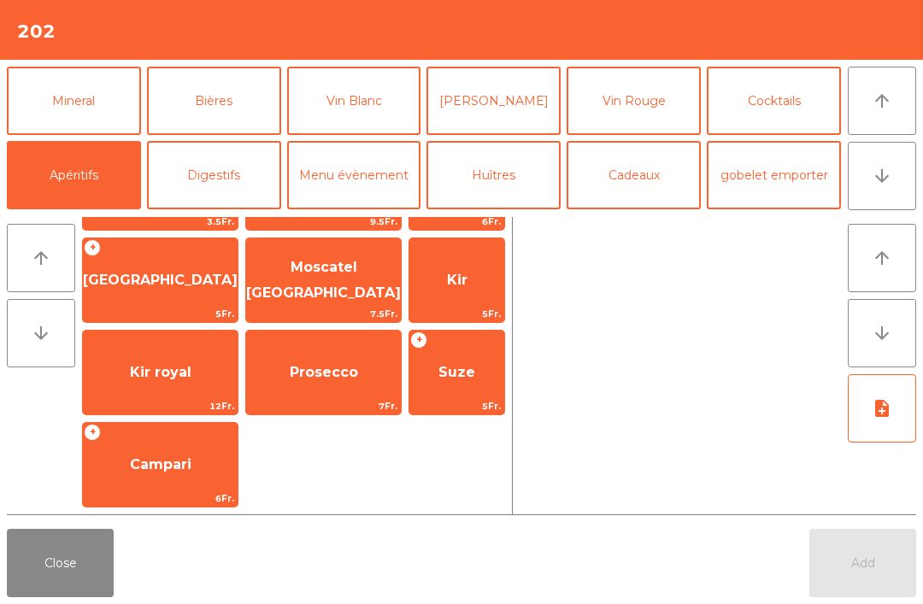
click at [167, 479] on span "Campari" at bounding box center [160, 465] width 155 height 46
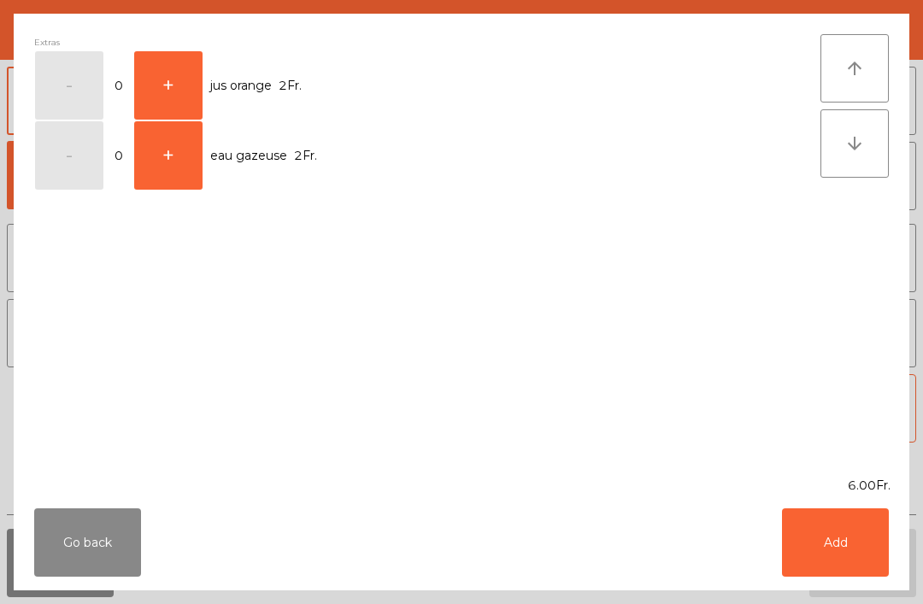
click at [175, 67] on button "+" at bounding box center [168, 85] width 68 height 68
click at [872, 520] on button "Add" at bounding box center [835, 542] width 107 height 68
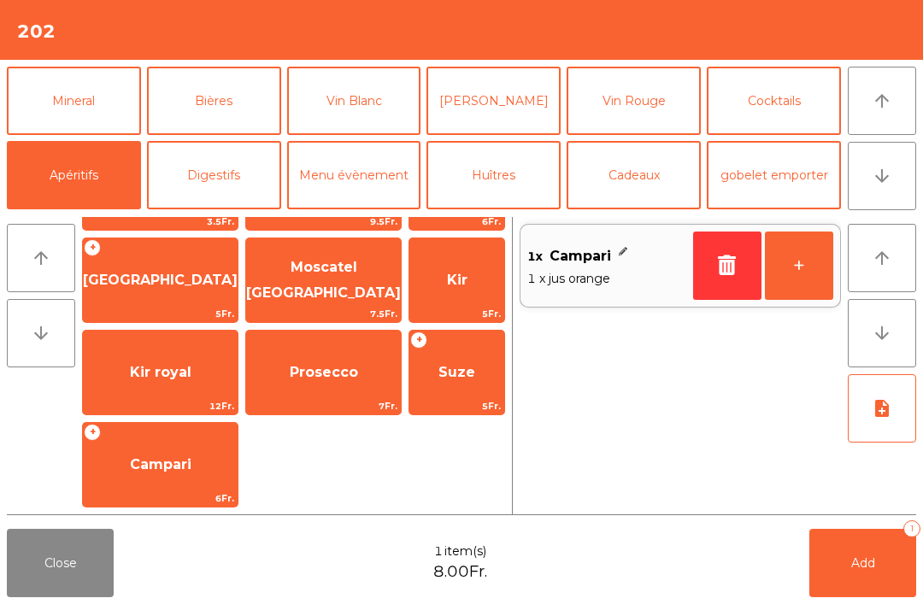
scroll to position [172, 0]
click at [367, 61] on button "Viandes" at bounding box center [354, 26] width 134 height 68
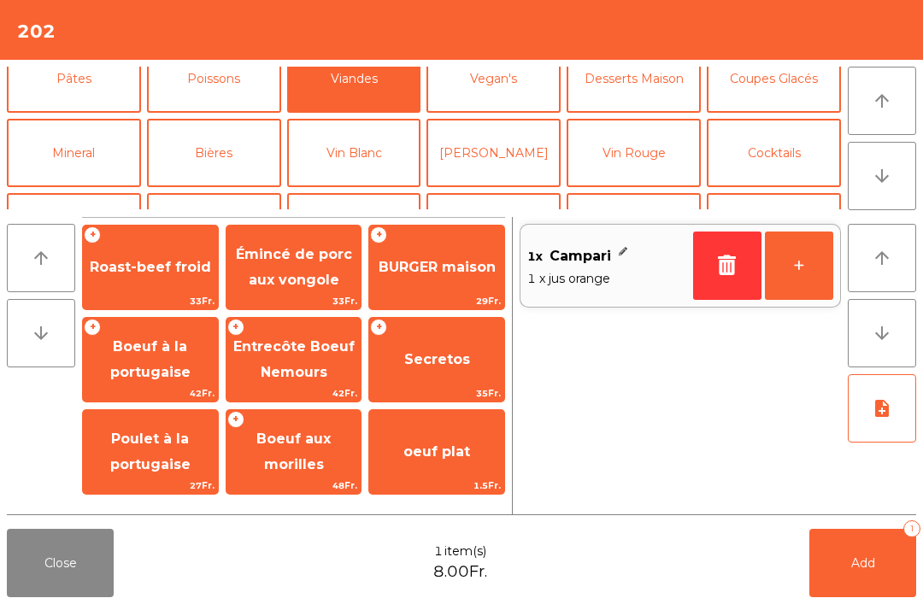
scroll to position [0, 0]
click at [85, 130] on button "Mineral" at bounding box center [74, 153] width 134 height 68
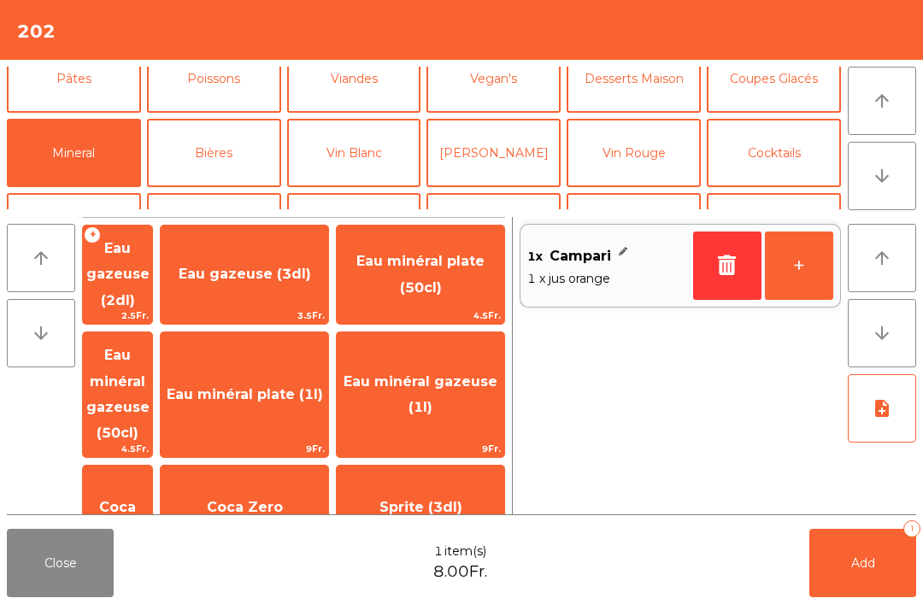
click at [392, 164] on button "Vin Blanc" at bounding box center [354, 153] width 134 height 68
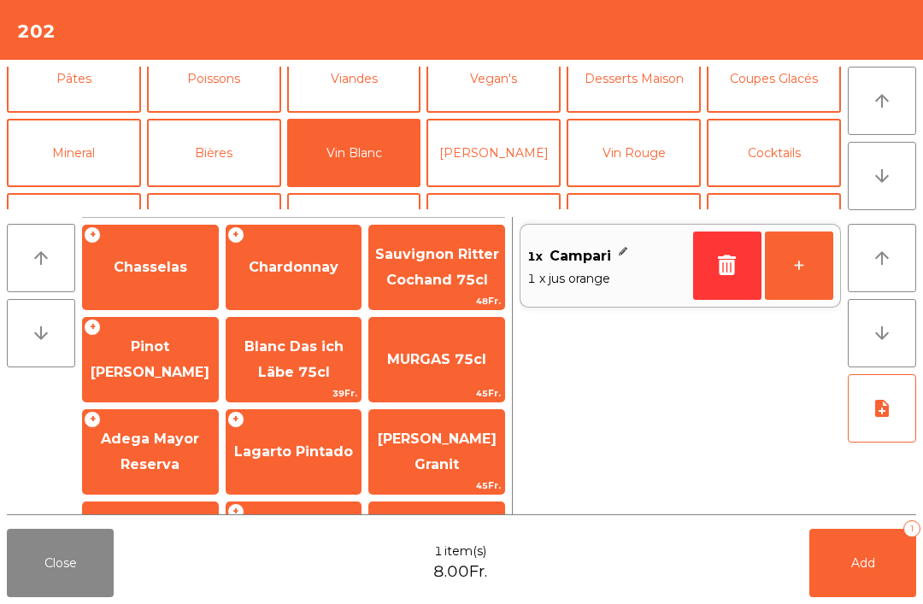
click at [166, 267] on span "Chasselas" at bounding box center [150, 267] width 73 height 16
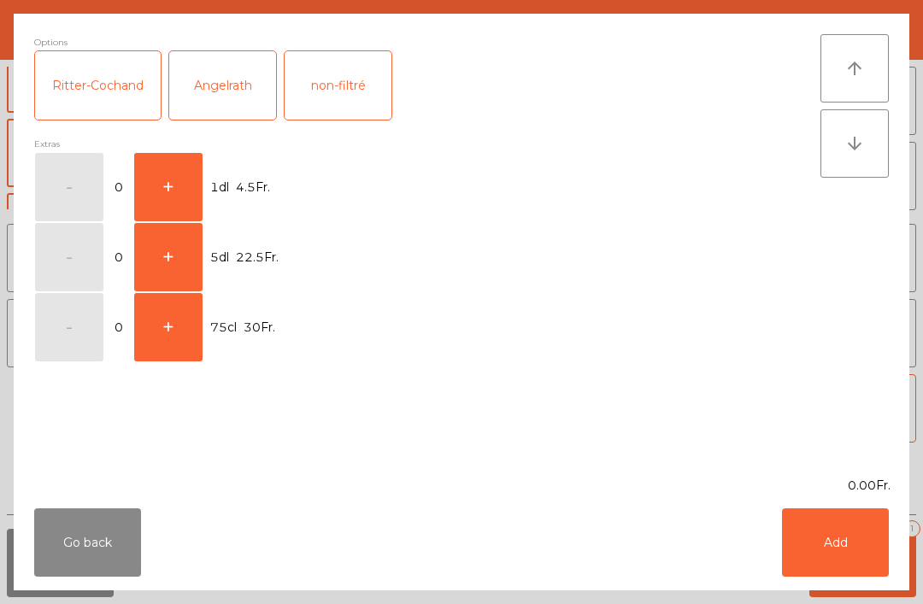
click at [168, 161] on button "+" at bounding box center [168, 187] width 68 height 68
click at [844, 537] on button "Add" at bounding box center [835, 542] width 107 height 68
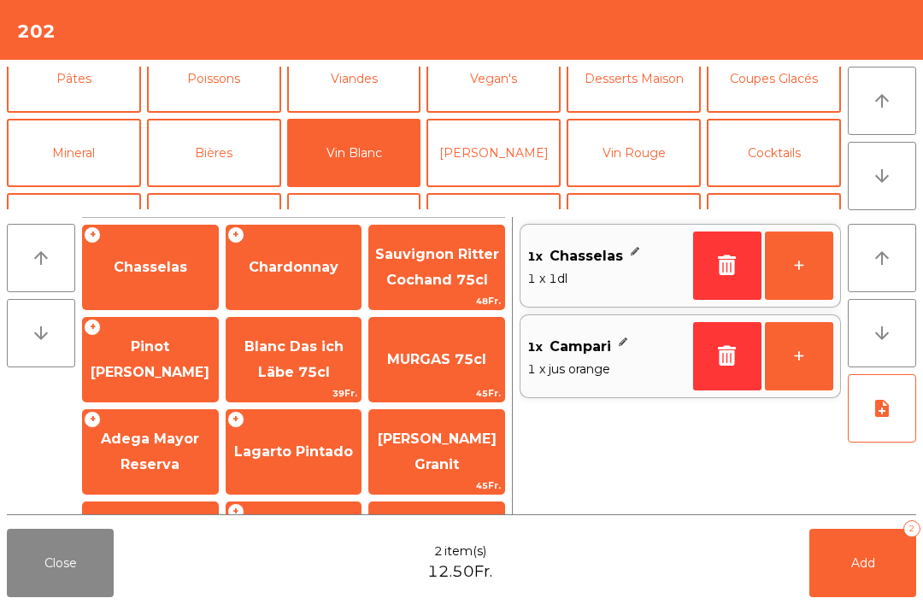
click at [882, 568] on button "Add 2" at bounding box center [862, 563] width 107 height 68
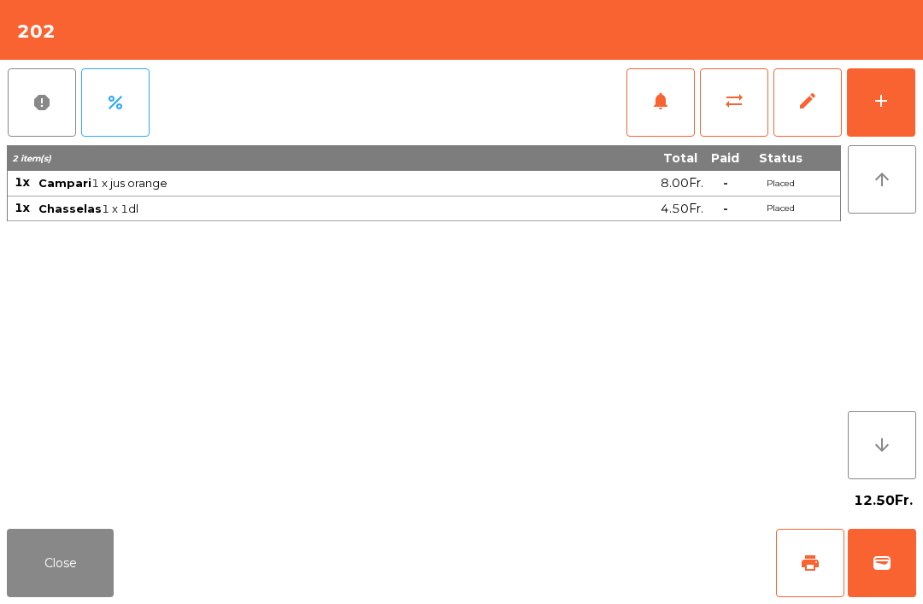
click at [52, 565] on button "Close" at bounding box center [60, 563] width 107 height 68
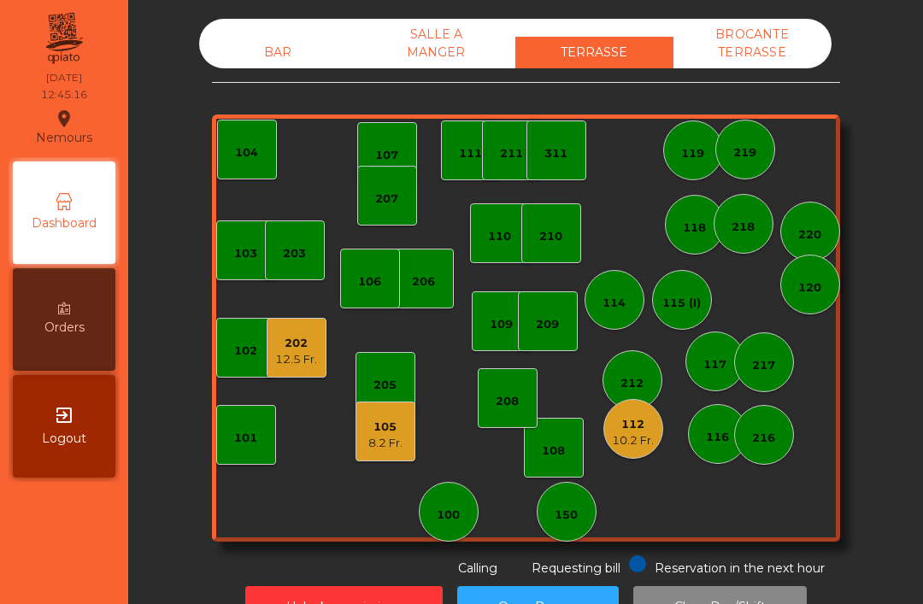
click at [253, 144] on div "104" at bounding box center [246, 152] width 23 height 17
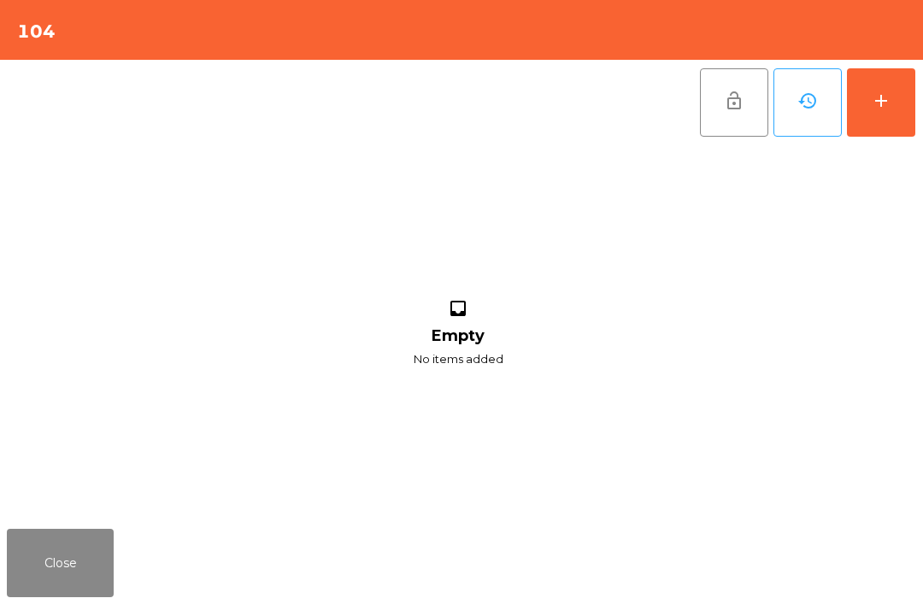
click at [886, 91] on div "add" at bounding box center [881, 101] width 21 height 21
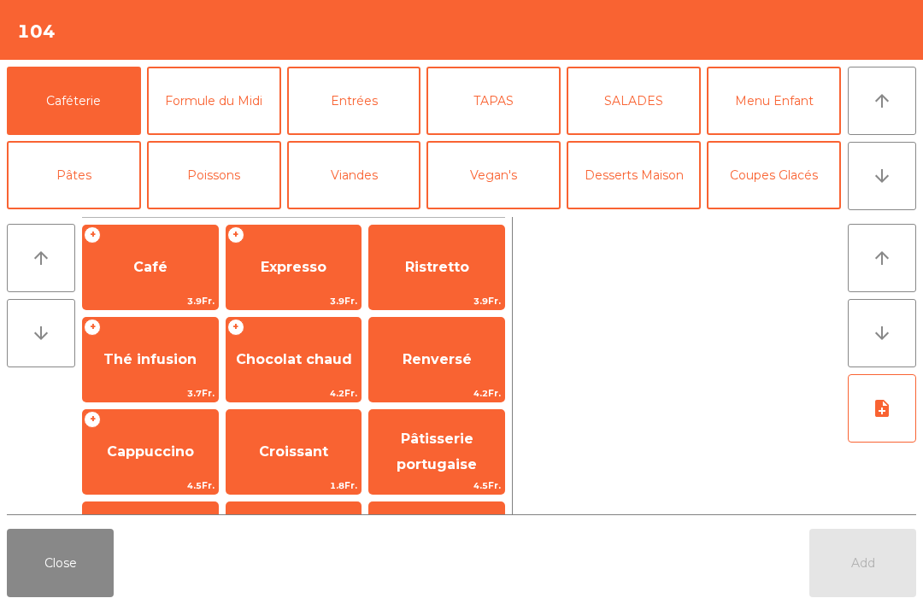
click at [883, 165] on button "arrow_downward" at bounding box center [882, 176] width 68 height 68
click at [361, 215] on button "Vin Blanc" at bounding box center [354, 249] width 134 height 68
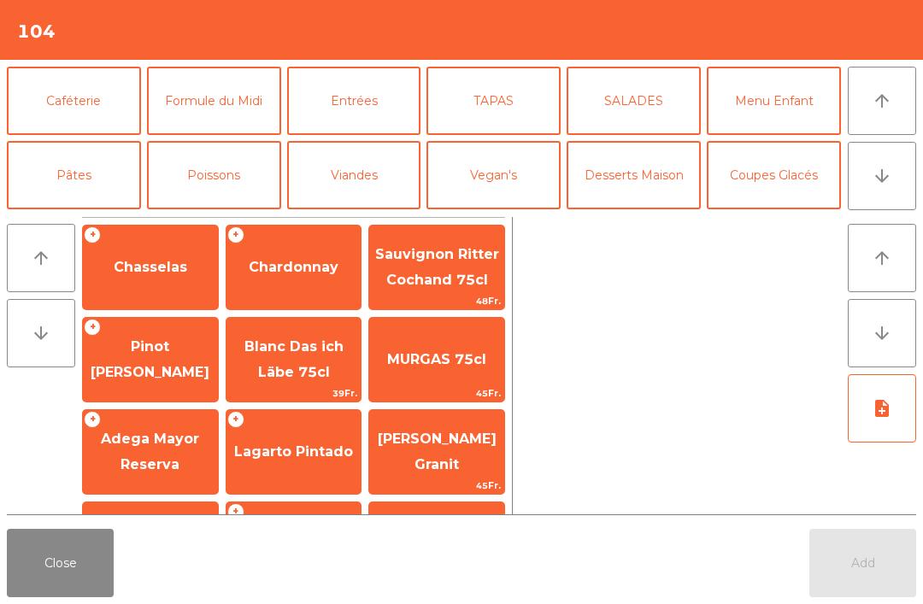
scroll to position [149, 0]
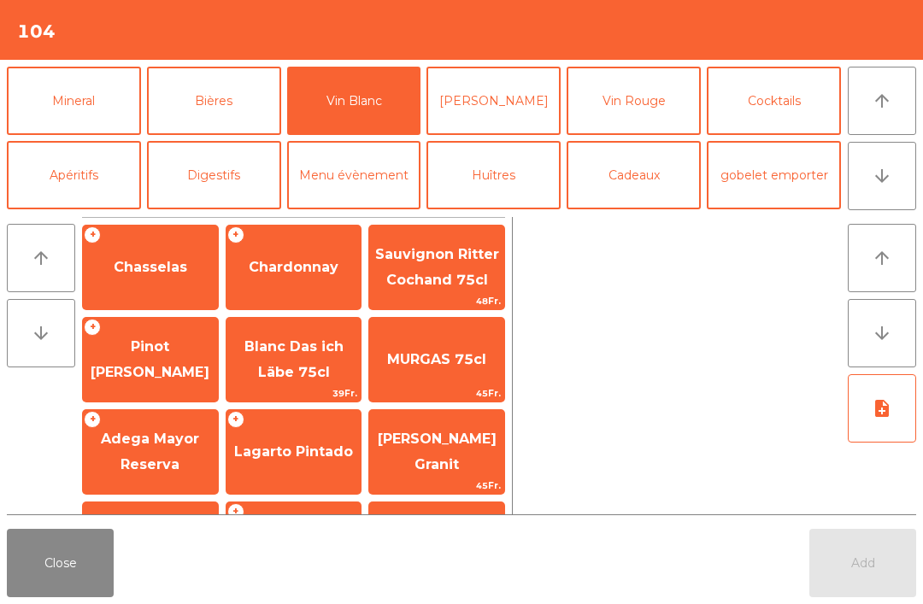
click at [179, 365] on span "Pinot [PERSON_NAME]" at bounding box center [150, 359] width 119 height 42
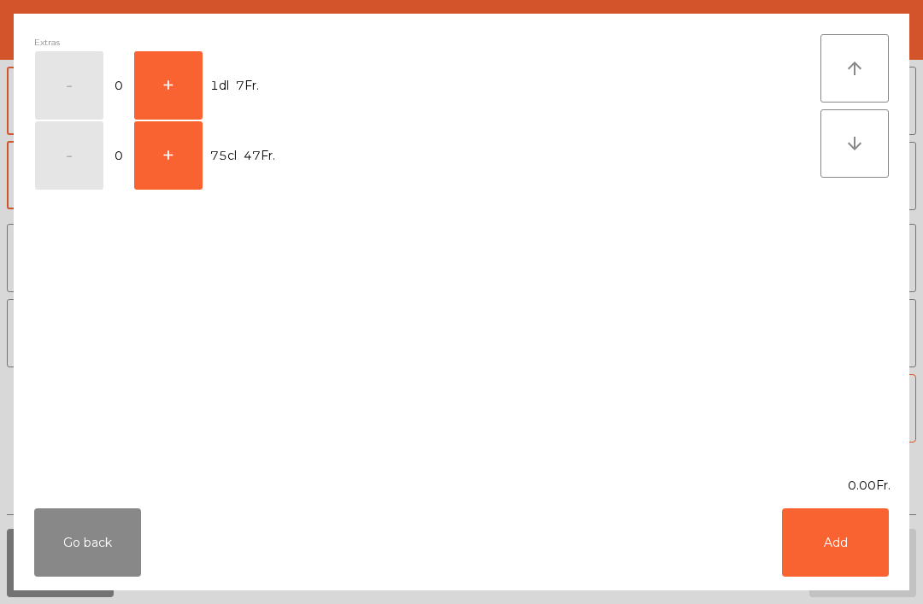
click at [173, 91] on button "+" at bounding box center [168, 85] width 68 height 68
click at [860, 533] on button "Add" at bounding box center [835, 542] width 107 height 68
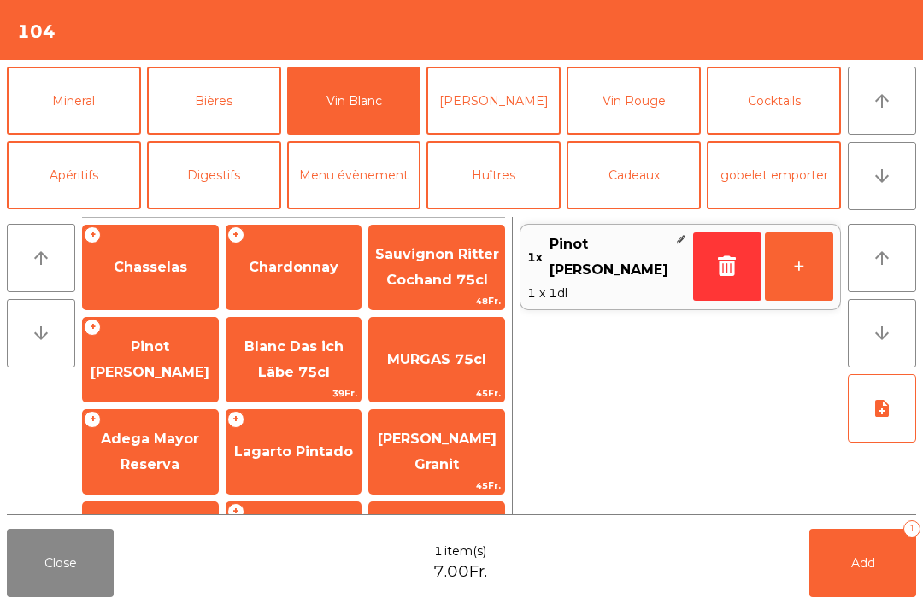
click at [808, 275] on button "+" at bounding box center [799, 266] width 68 height 68
click at [888, 572] on button "Add 2" at bounding box center [862, 563] width 107 height 68
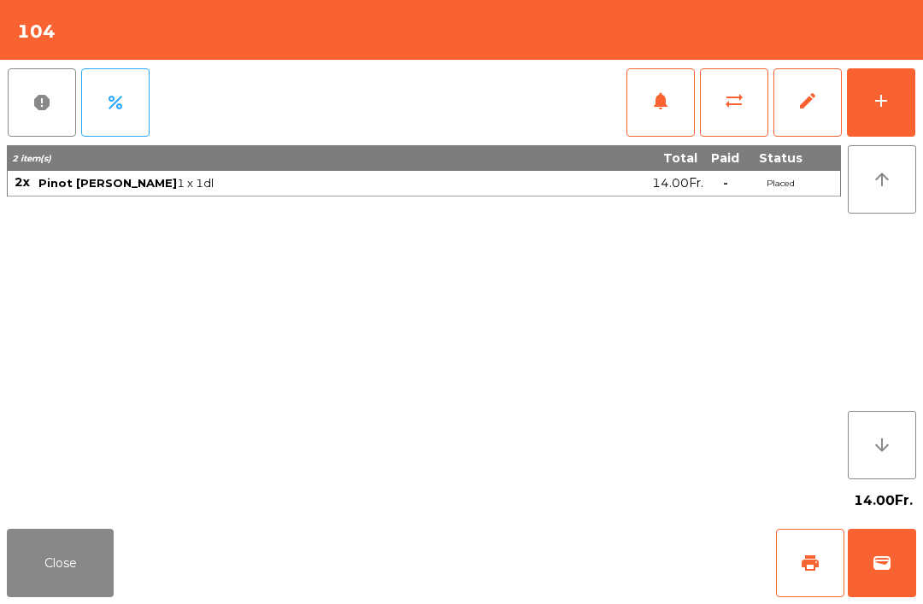
click at [56, 581] on button "Close" at bounding box center [60, 563] width 107 height 68
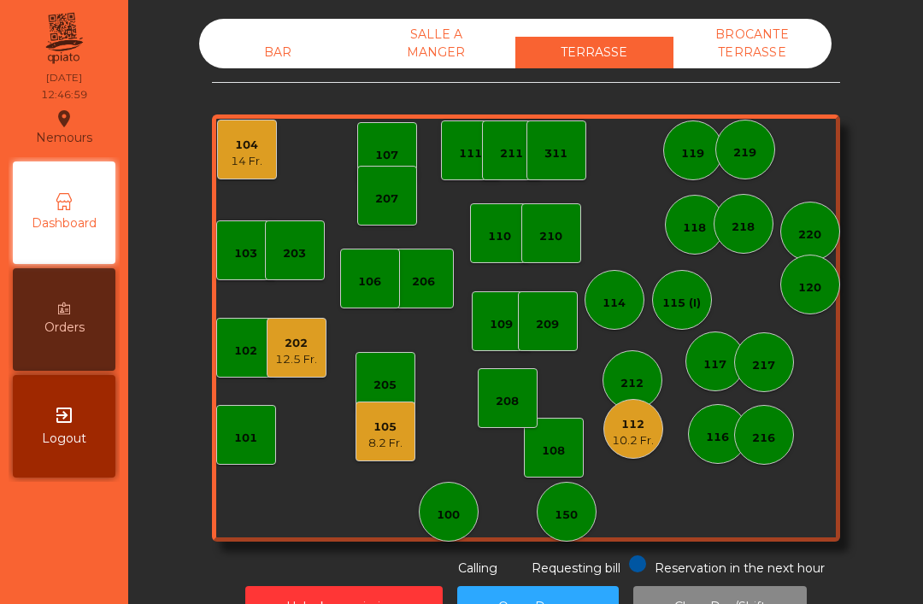
click at [368, 460] on div "105 8.2 Fr." at bounding box center [385, 432] width 60 height 60
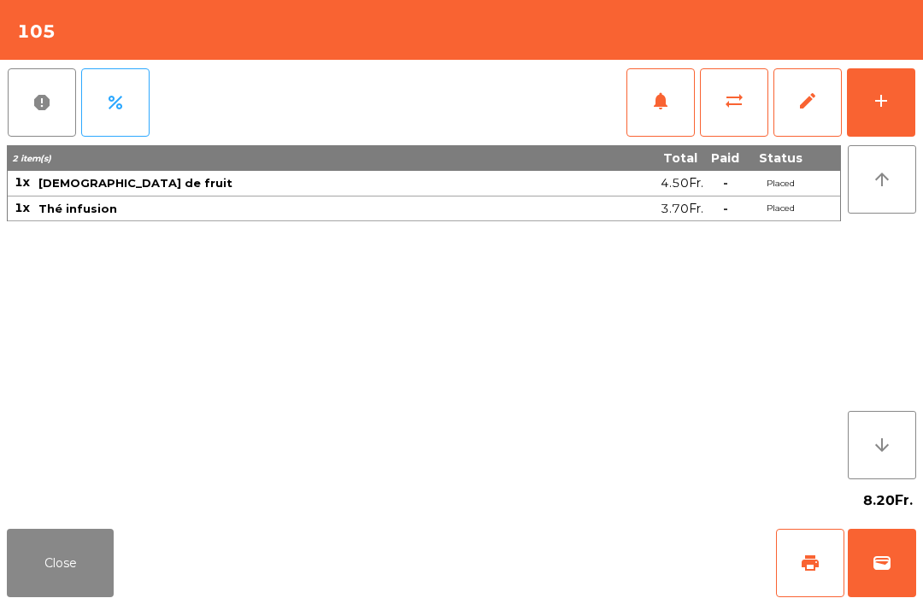
click at [796, 558] on button "print" at bounding box center [810, 563] width 68 height 68
click at [77, 543] on button "Close" at bounding box center [60, 563] width 107 height 68
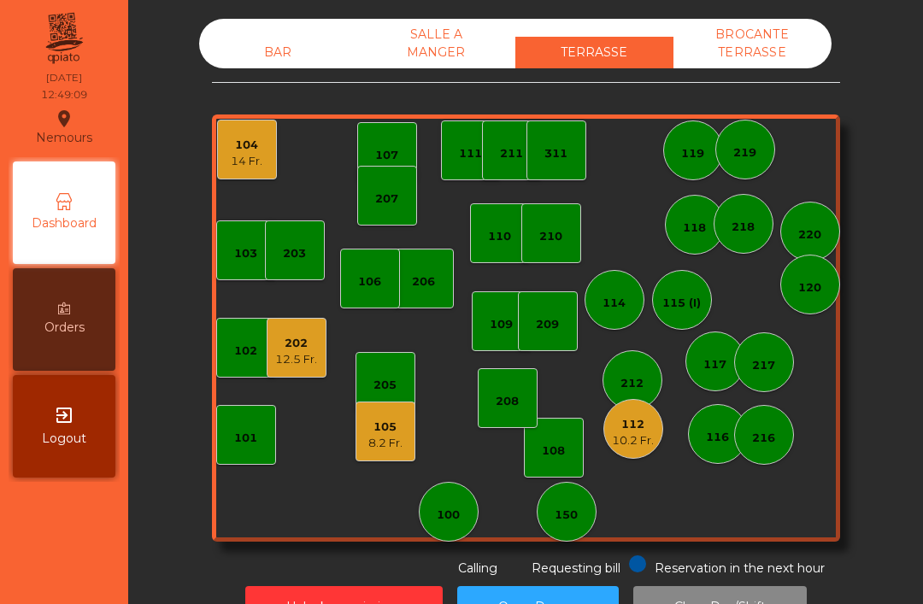
click at [625, 452] on div "112 10.2 Fr." at bounding box center [633, 429] width 60 height 60
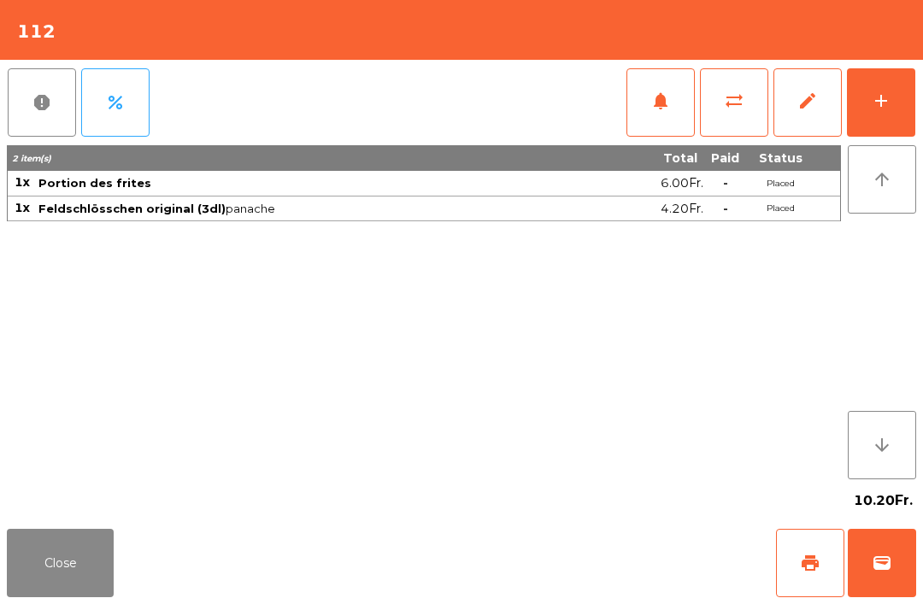
click at [813, 587] on button "print" at bounding box center [810, 563] width 68 height 68
click at [73, 589] on button "Close" at bounding box center [60, 563] width 107 height 68
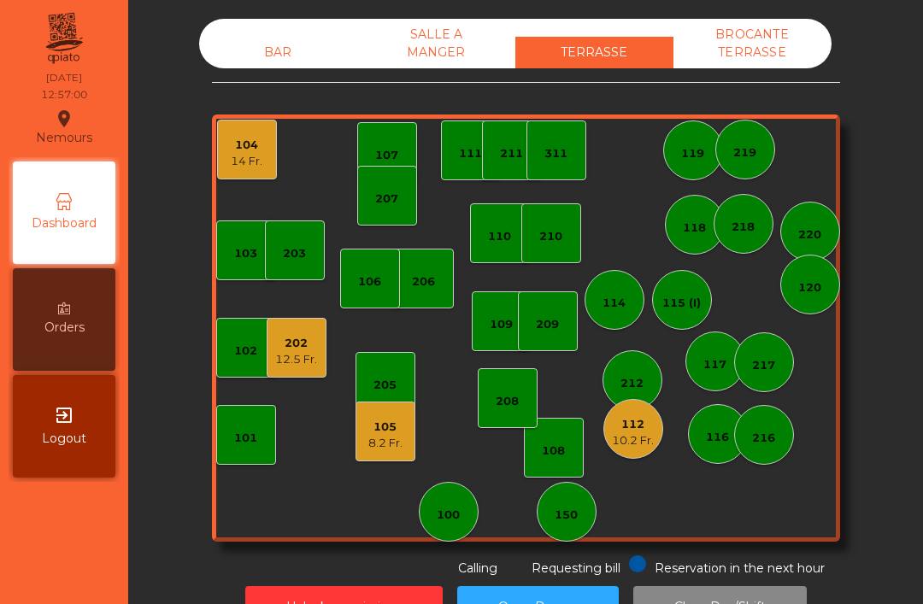
click at [276, 49] on div "BAR" at bounding box center [278, 53] width 158 height 32
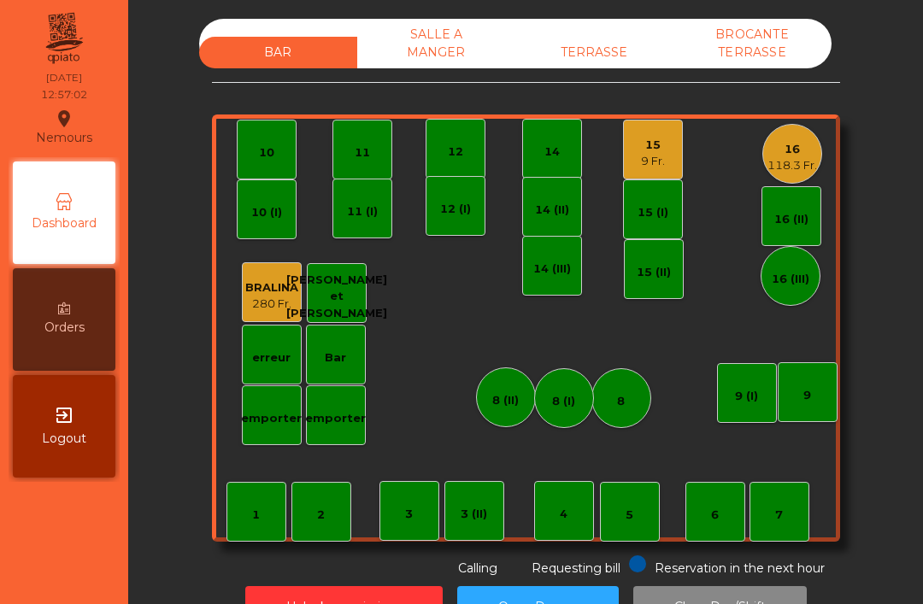
click at [793, 145] on div "16" at bounding box center [792, 149] width 50 height 17
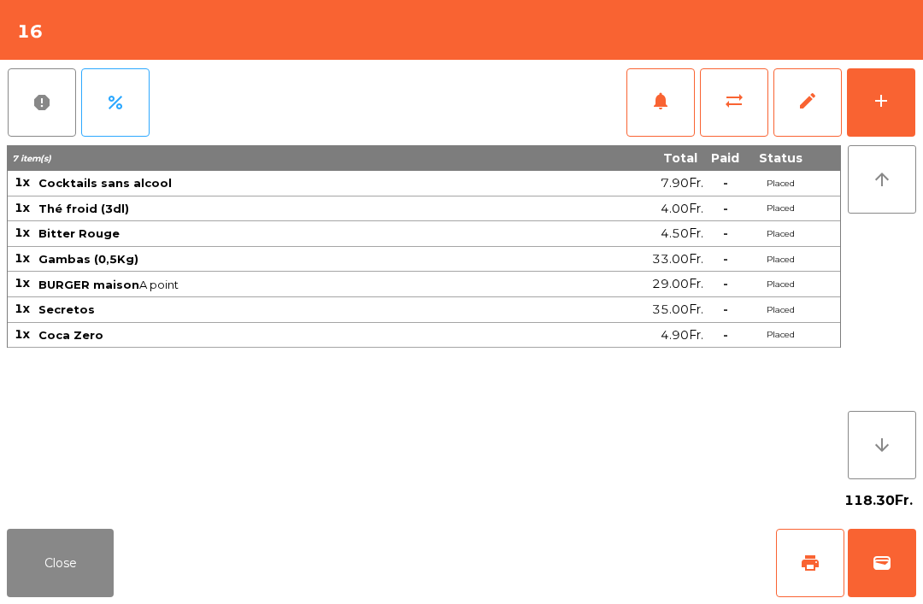
click at [96, 569] on button "Close" at bounding box center [60, 563] width 107 height 68
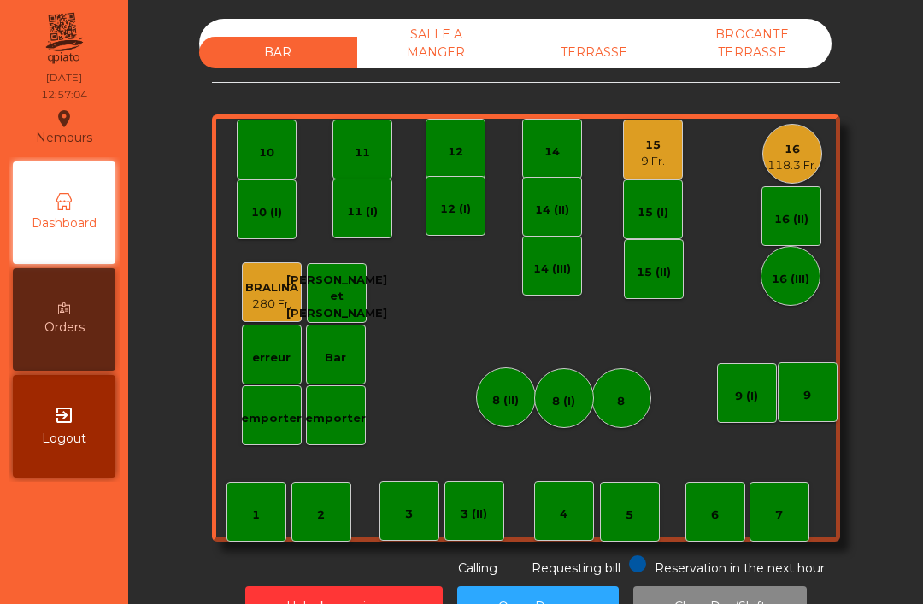
click at [652, 153] on div "9 Fr." at bounding box center [653, 161] width 24 height 17
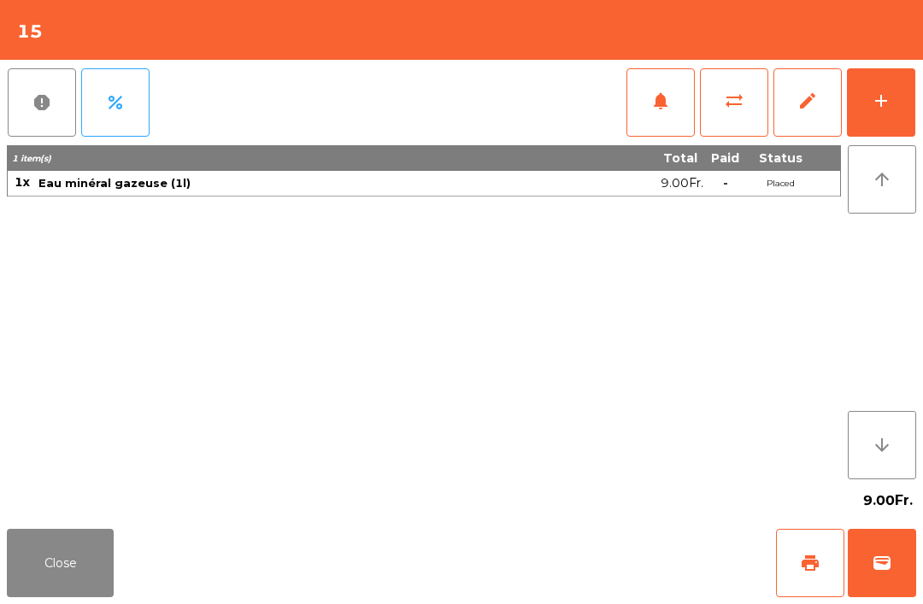
scroll to position [42, 0]
click at [885, 95] on div "add" at bounding box center [881, 101] width 21 height 21
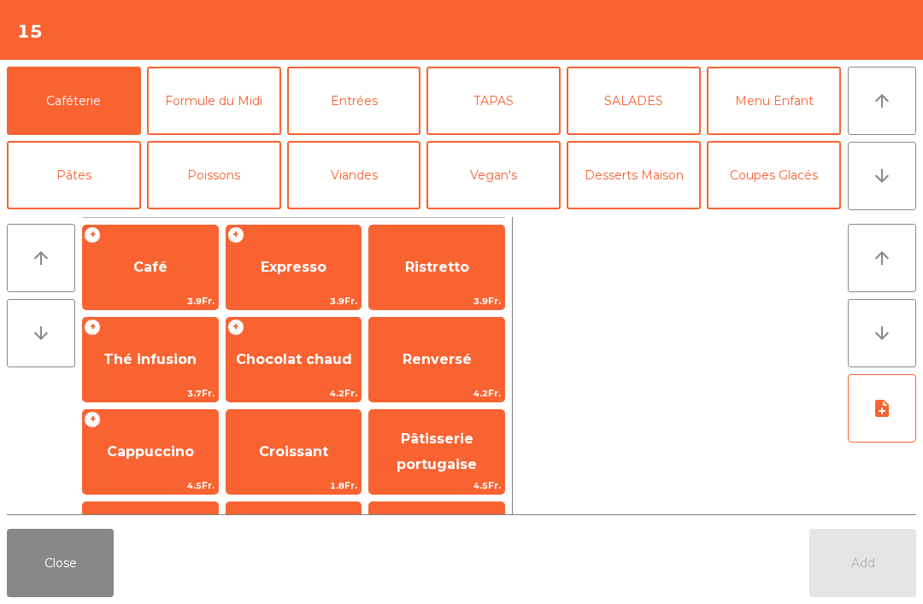
click at [376, 215] on button "Vin Blanc" at bounding box center [354, 249] width 134 height 68
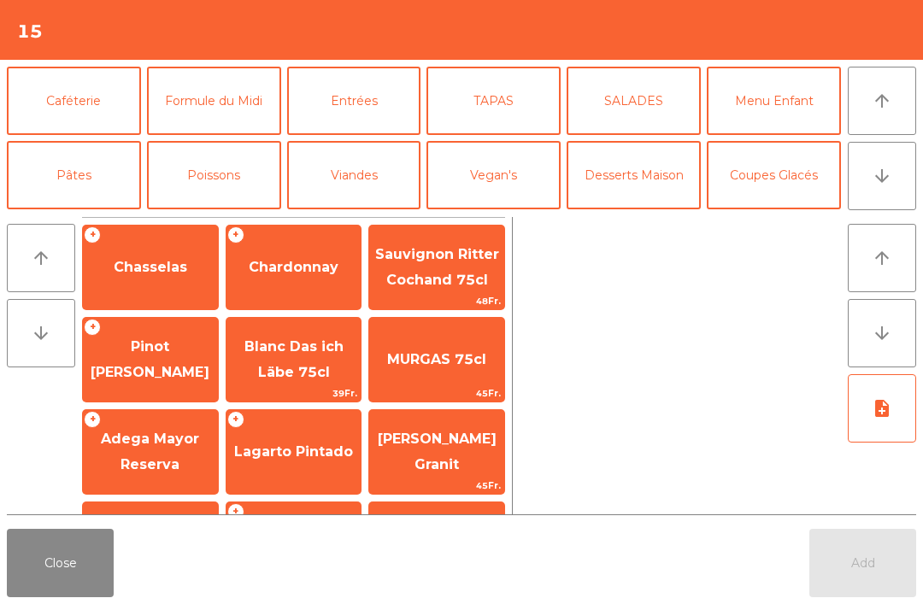
click at [152, 344] on span "Pinot [PERSON_NAME]" at bounding box center [150, 359] width 119 height 42
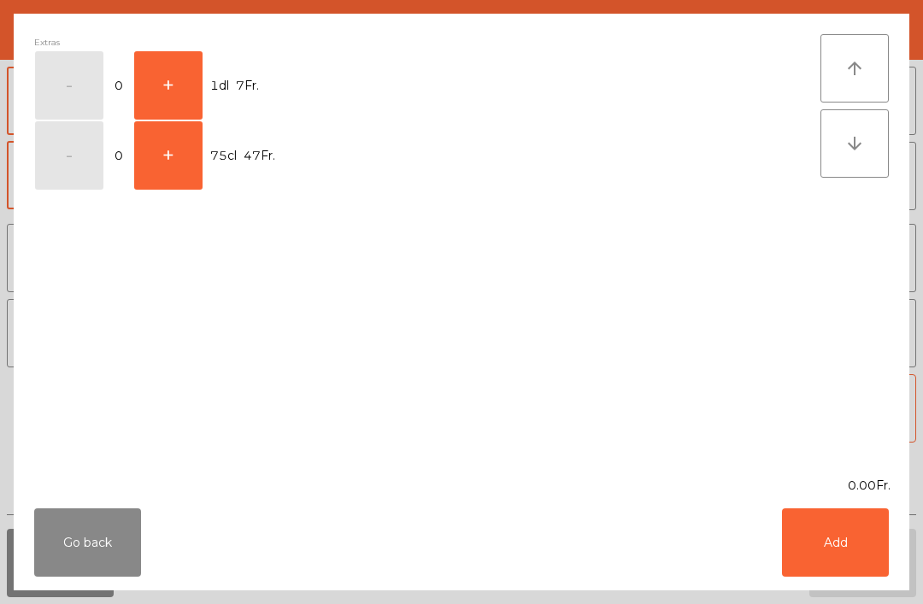
click at [173, 86] on button "+" at bounding box center [168, 85] width 68 height 68
click at [831, 520] on button "Add" at bounding box center [835, 542] width 107 height 68
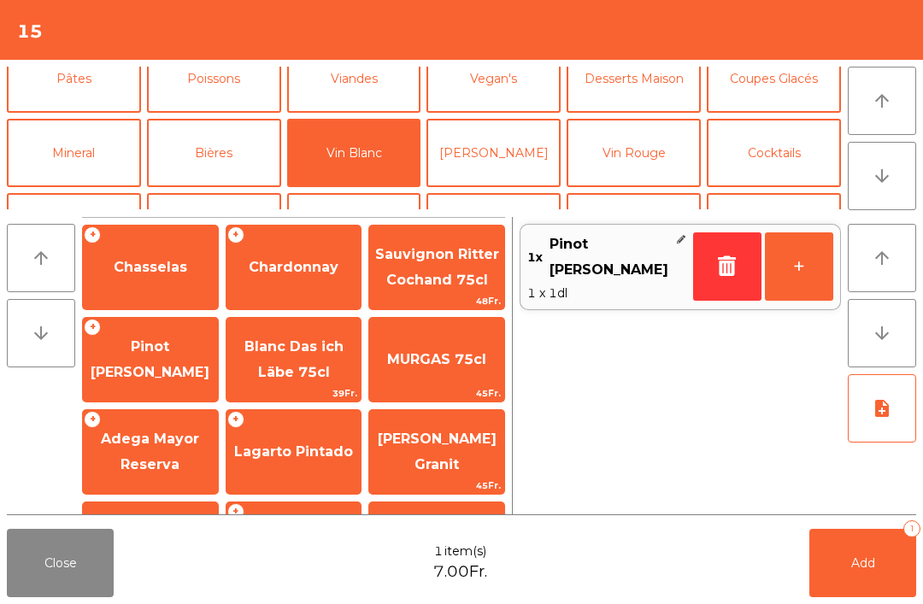
click at [138, 283] on span "Chasselas" at bounding box center [150, 267] width 135 height 46
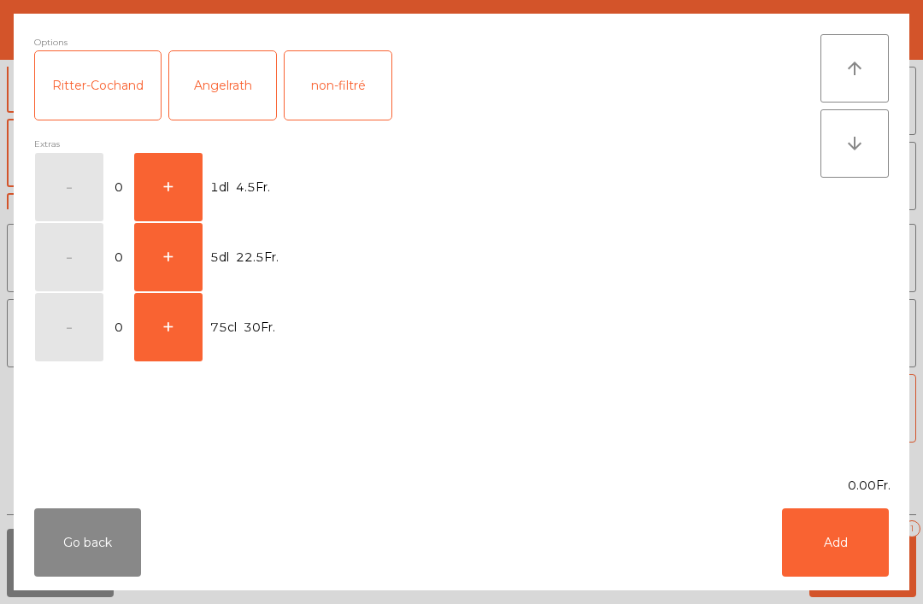
click at [185, 191] on button "+" at bounding box center [168, 187] width 68 height 68
click at [834, 558] on button "Add" at bounding box center [835, 542] width 107 height 68
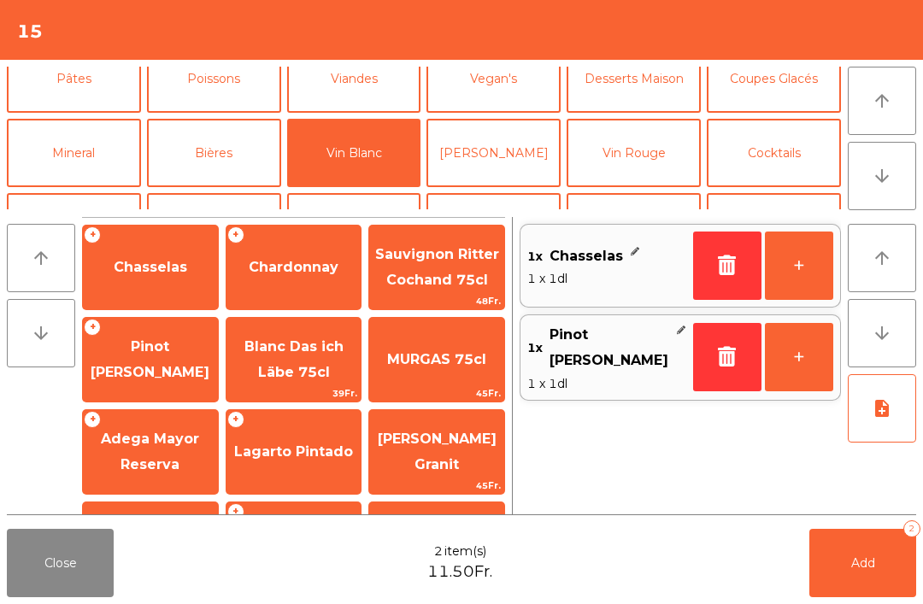
click at [878, 556] on button "Add 2" at bounding box center [862, 563] width 107 height 68
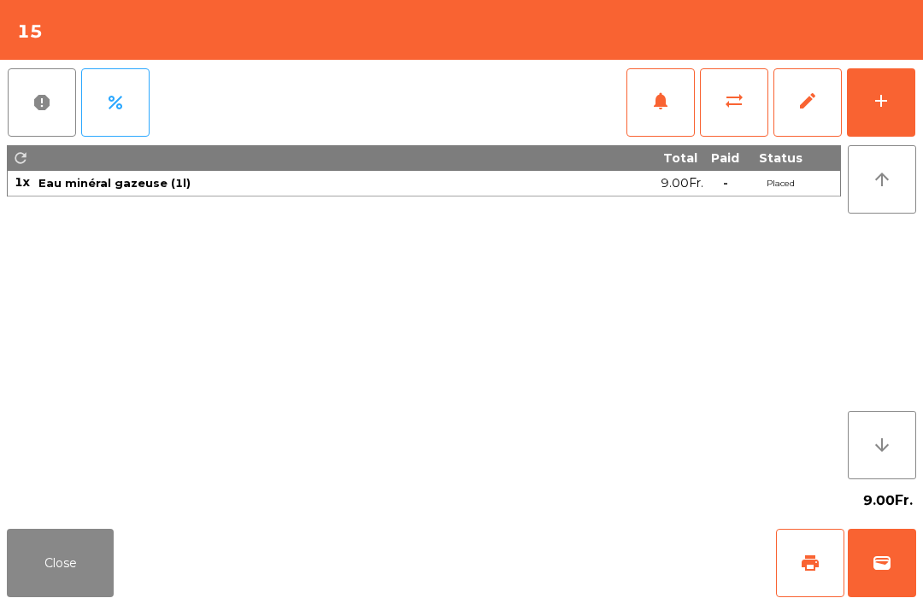
click at [40, 590] on button "Close" at bounding box center [60, 563] width 107 height 68
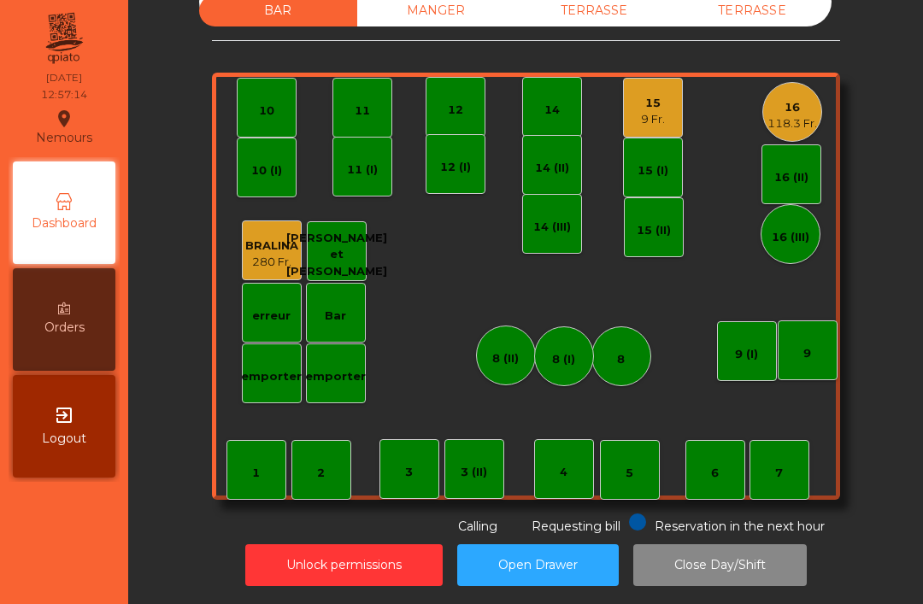
click at [790, 115] on div "118.3 Fr." at bounding box center [792, 123] width 50 height 17
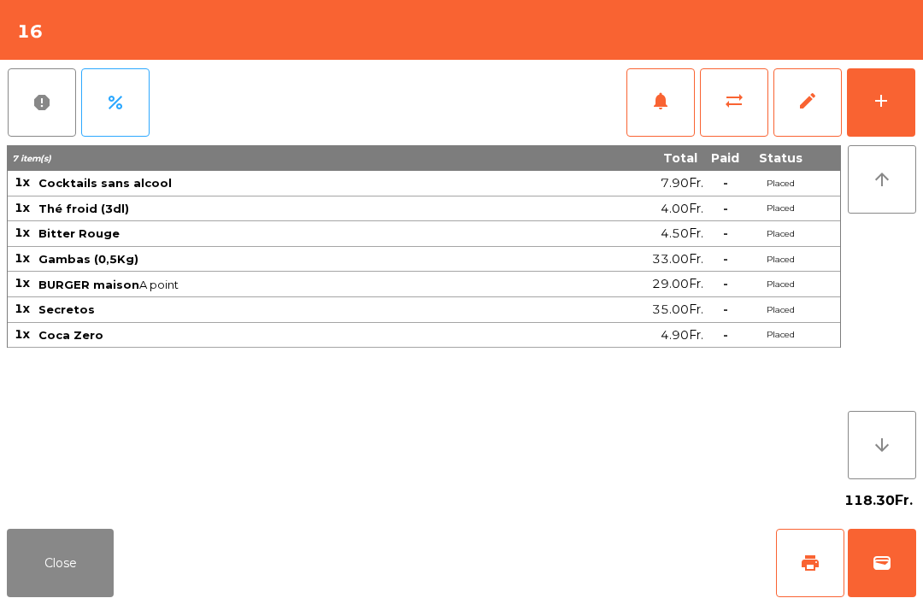
click at [69, 572] on button "Close" at bounding box center [60, 563] width 107 height 68
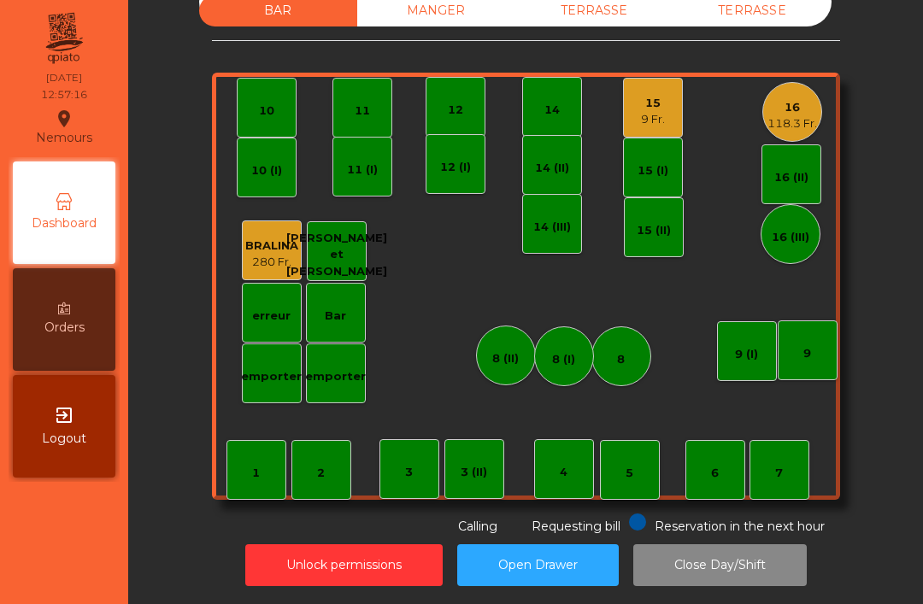
click at [596, 12] on div "TERRASSE" at bounding box center [594, 11] width 158 height 32
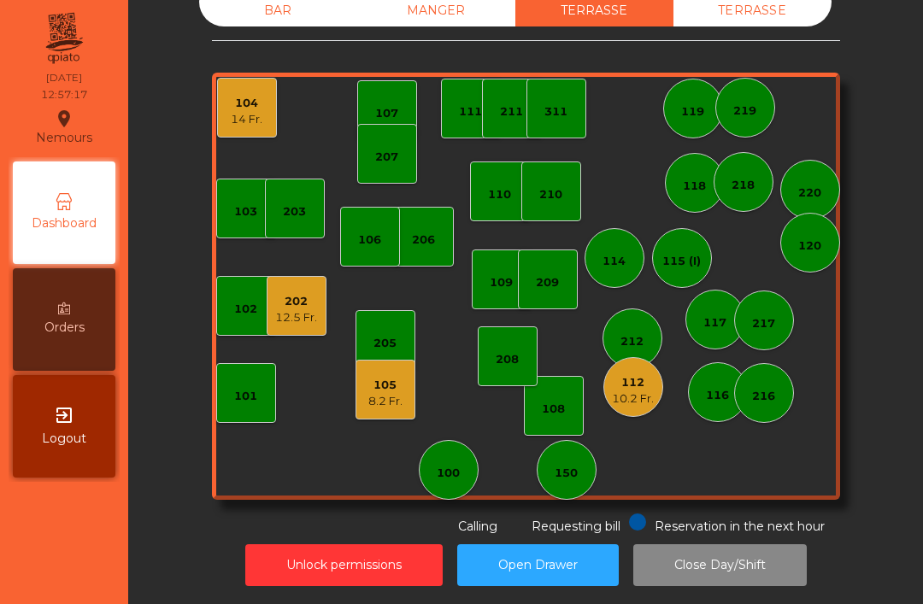
click at [643, 391] on div "10.2 Fr." at bounding box center [633, 398] width 42 height 17
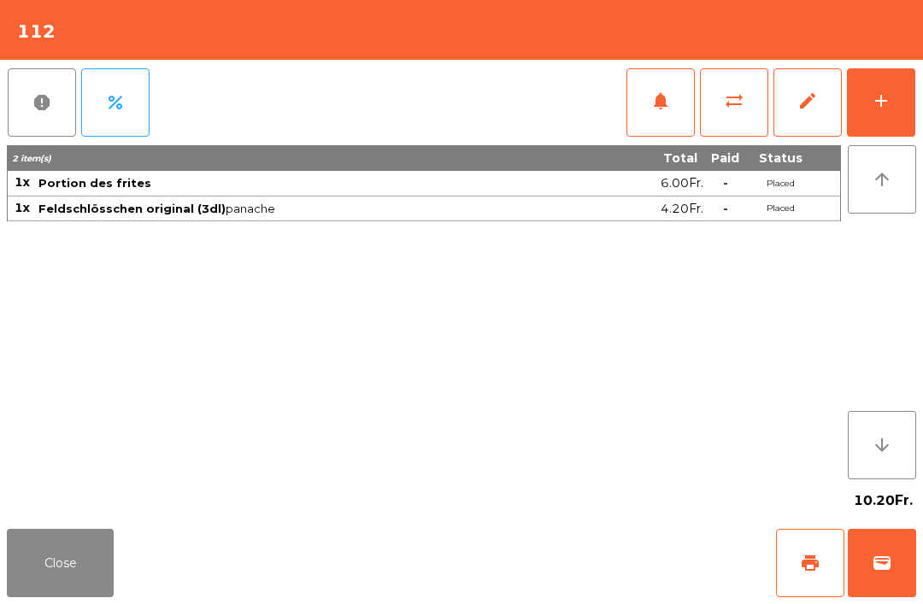
click at [885, 569] on span "wallet" at bounding box center [881, 563] width 21 height 21
click at [550, 544] on div "Close print wallet" at bounding box center [461, 563] width 923 height 82
click at [549, 543] on div "Close print wallet" at bounding box center [461, 563] width 923 height 82
click at [580, 566] on div "Close print wallet" at bounding box center [461, 563] width 923 height 82
click at [607, 584] on div "Close print wallet" at bounding box center [461, 563] width 923 height 82
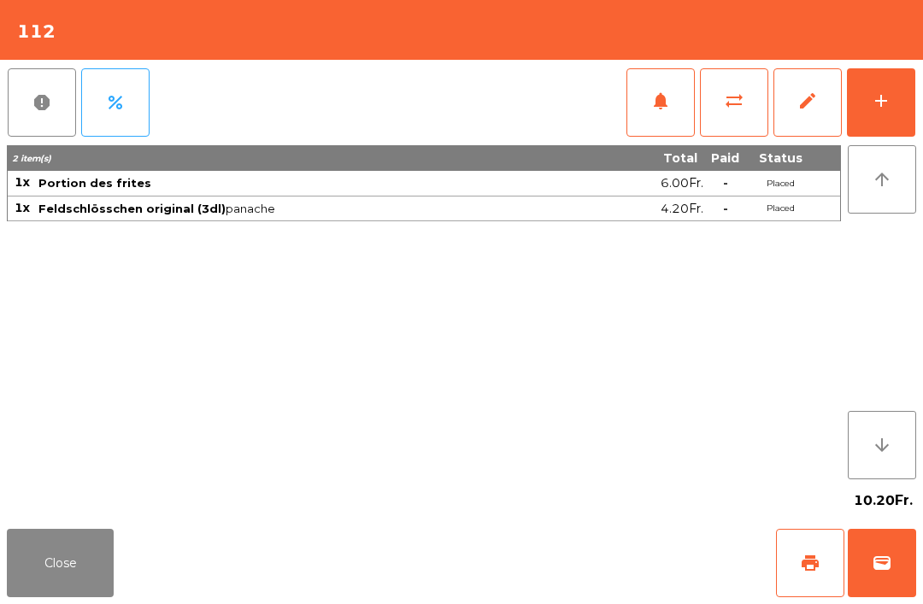
click at [607, 584] on div "Close print wallet" at bounding box center [461, 563] width 923 height 82
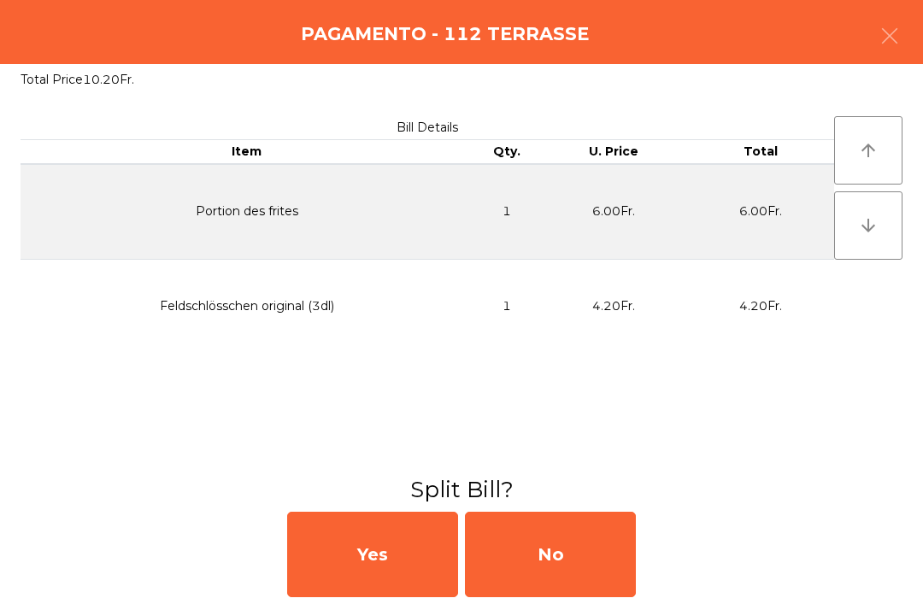
click at [601, 562] on div "No" at bounding box center [550, 554] width 171 height 85
click at [600, 550] on div "MB" at bounding box center [550, 554] width 171 height 85
click at [597, 549] on div "No" at bounding box center [550, 554] width 171 height 85
click at [586, 555] on div "No" at bounding box center [550, 554] width 171 height 85
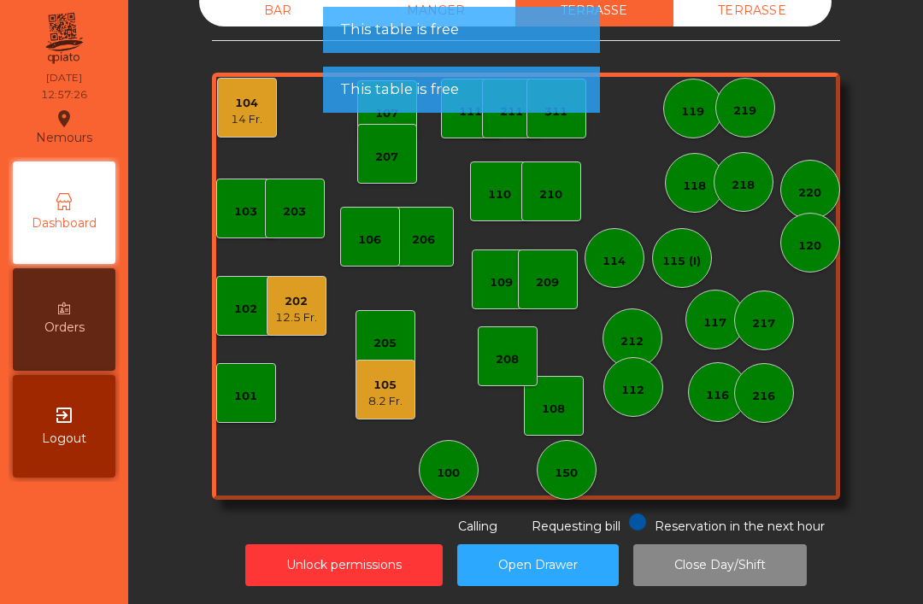
click at [389, 383] on div "105" at bounding box center [385, 385] width 34 height 17
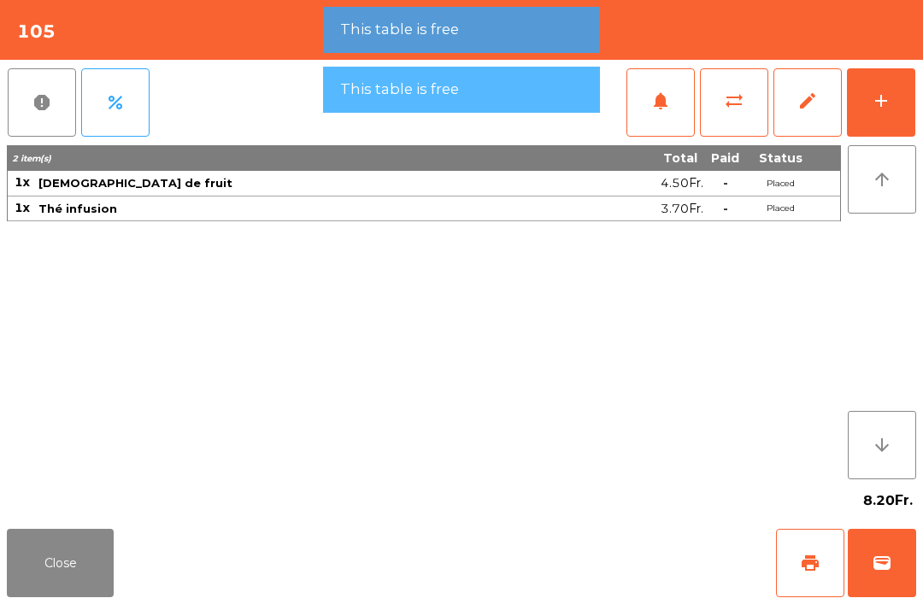
click at [895, 569] on button "wallet" at bounding box center [882, 563] width 68 height 68
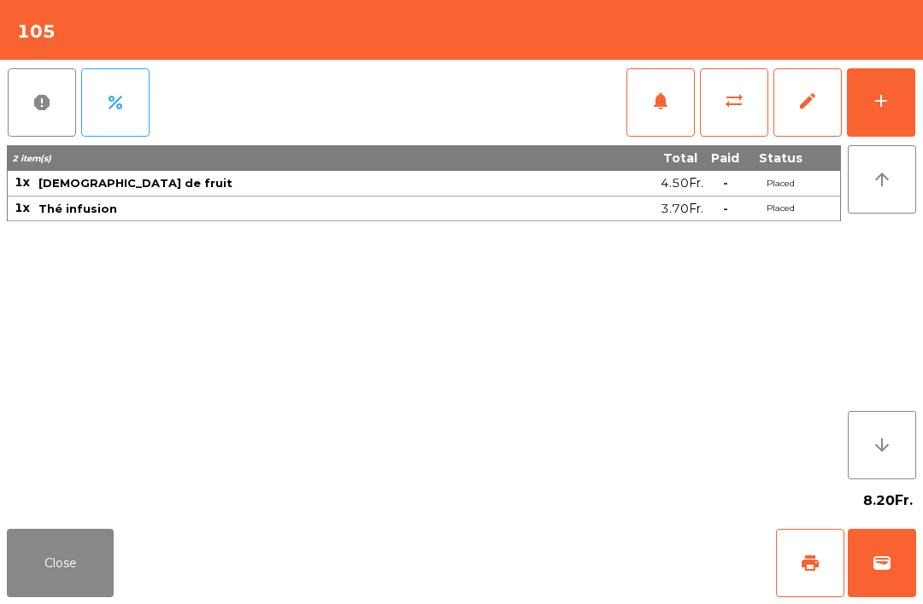
click at [537, 549] on div "Close print wallet" at bounding box center [461, 563] width 923 height 82
click at [537, 559] on div "Close print wallet" at bounding box center [461, 563] width 923 height 82
click at [526, 537] on div "Close print wallet" at bounding box center [461, 563] width 923 height 82
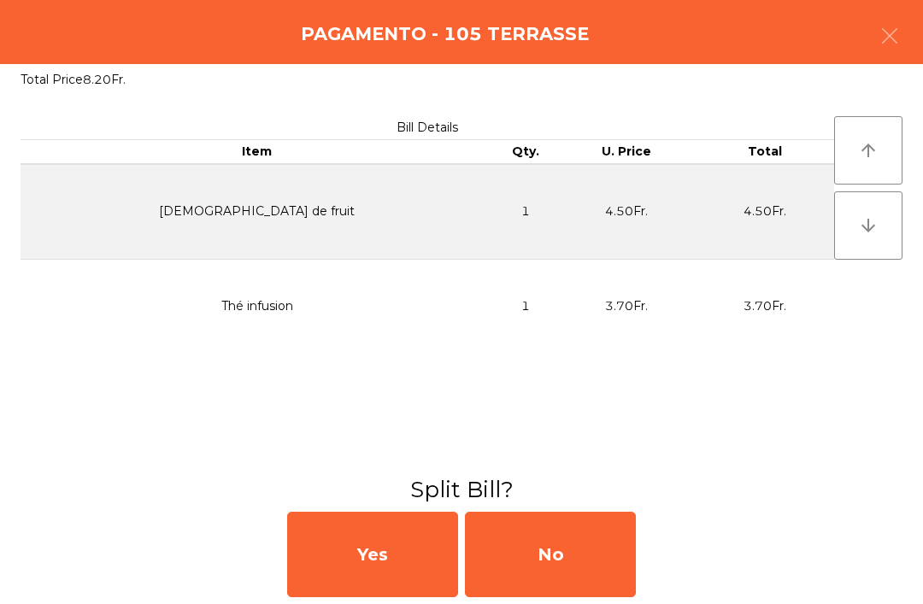
click at [524, 547] on div "No" at bounding box center [550, 554] width 171 height 85
click at [504, 525] on div "MB" at bounding box center [550, 554] width 171 height 85
click at [503, 524] on div "No" at bounding box center [550, 554] width 171 height 85
click at [541, 550] on div "No" at bounding box center [550, 554] width 171 height 85
